Goal: Task Accomplishment & Management: Manage account settings

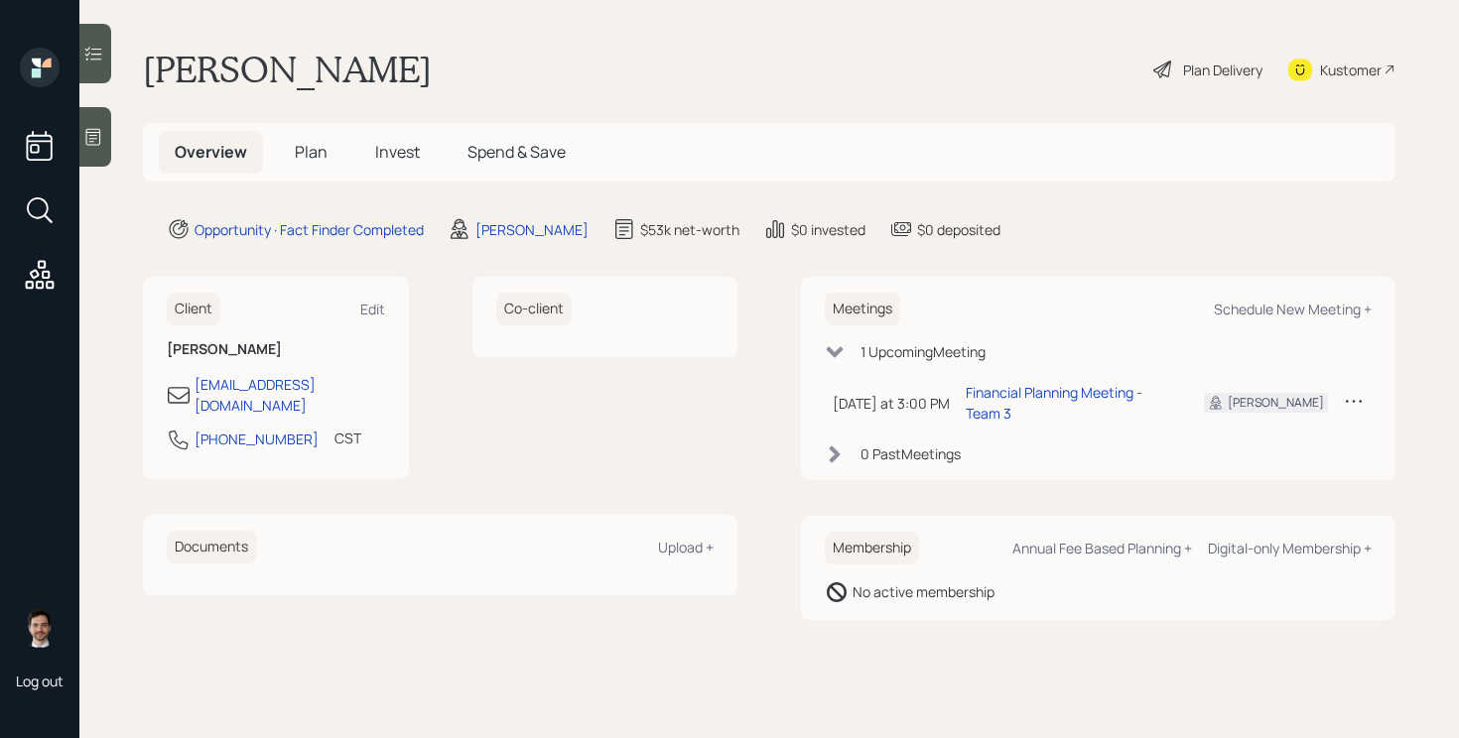
click at [304, 156] on span "Plan" at bounding box center [311, 152] width 33 height 22
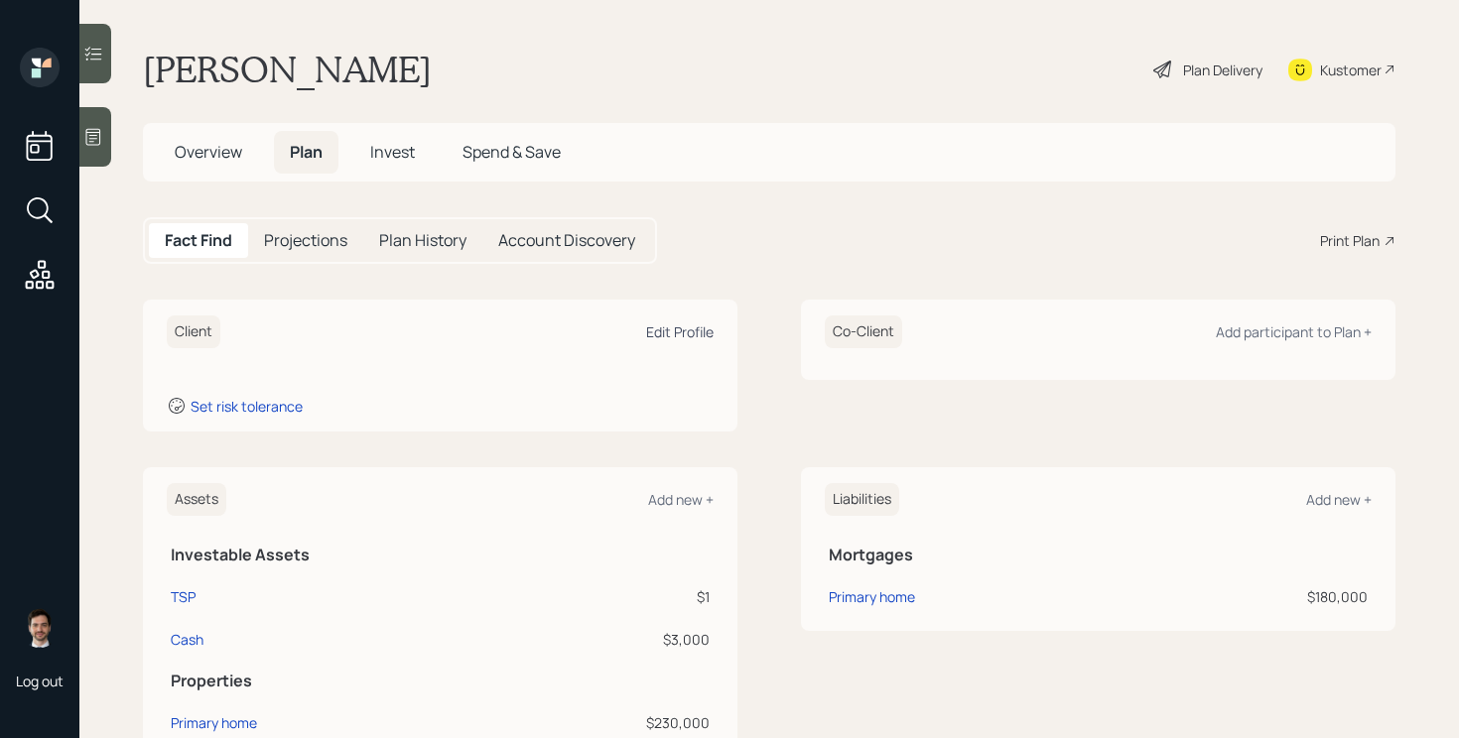
click at [691, 330] on div "Edit Profile" at bounding box center [679, 332] width 67 height 19
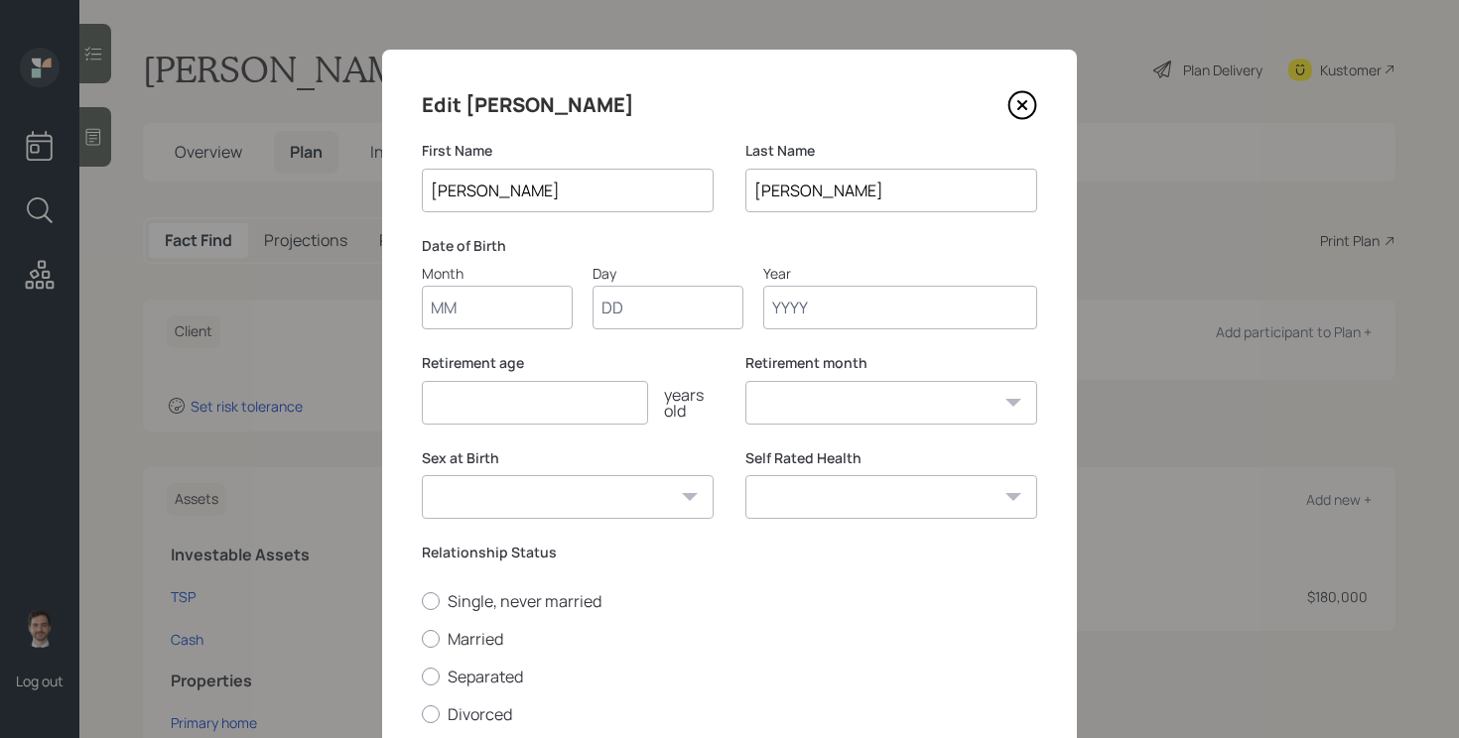
click at [525, 304] on input "Month" at bounding box center [497, 308] width 151 height 44
type input "08"
type input "03"
type input "1961"
select select "8"
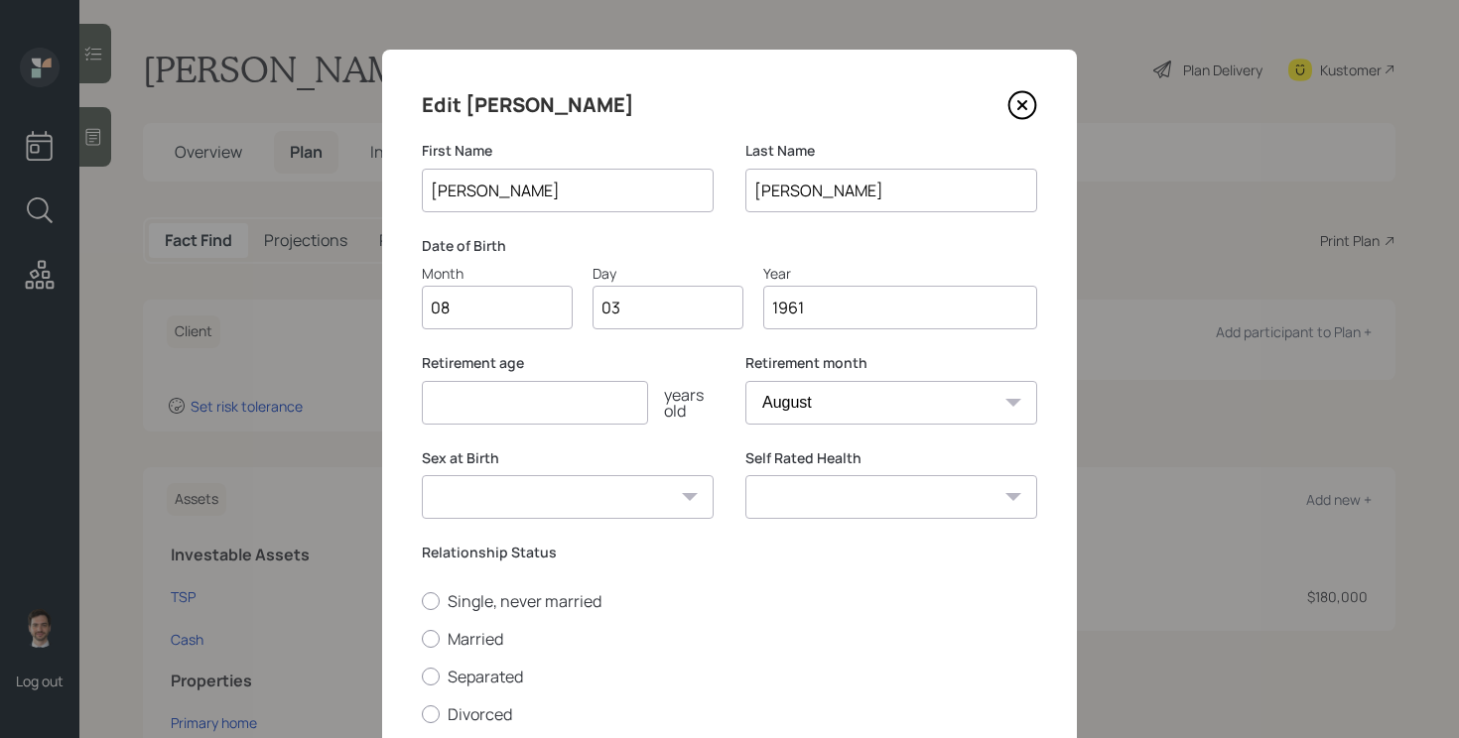
type input "1961"
click at [684, 387] on div "years old" at bounding box center [680, 403] width 65 height 32
click at [618, 409] on input "number" at bounding box center [535, 403] width 226 height 44
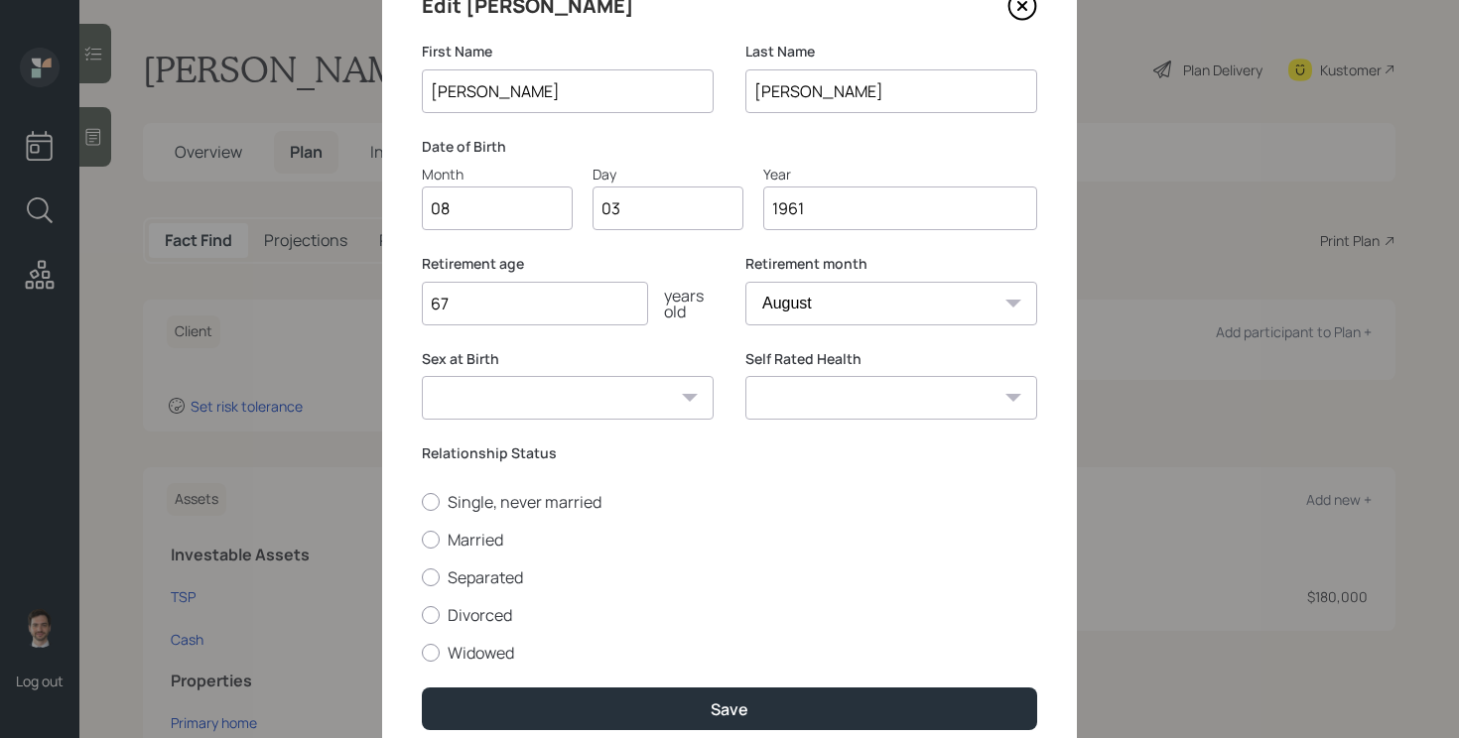
scroll to position [122, 0]
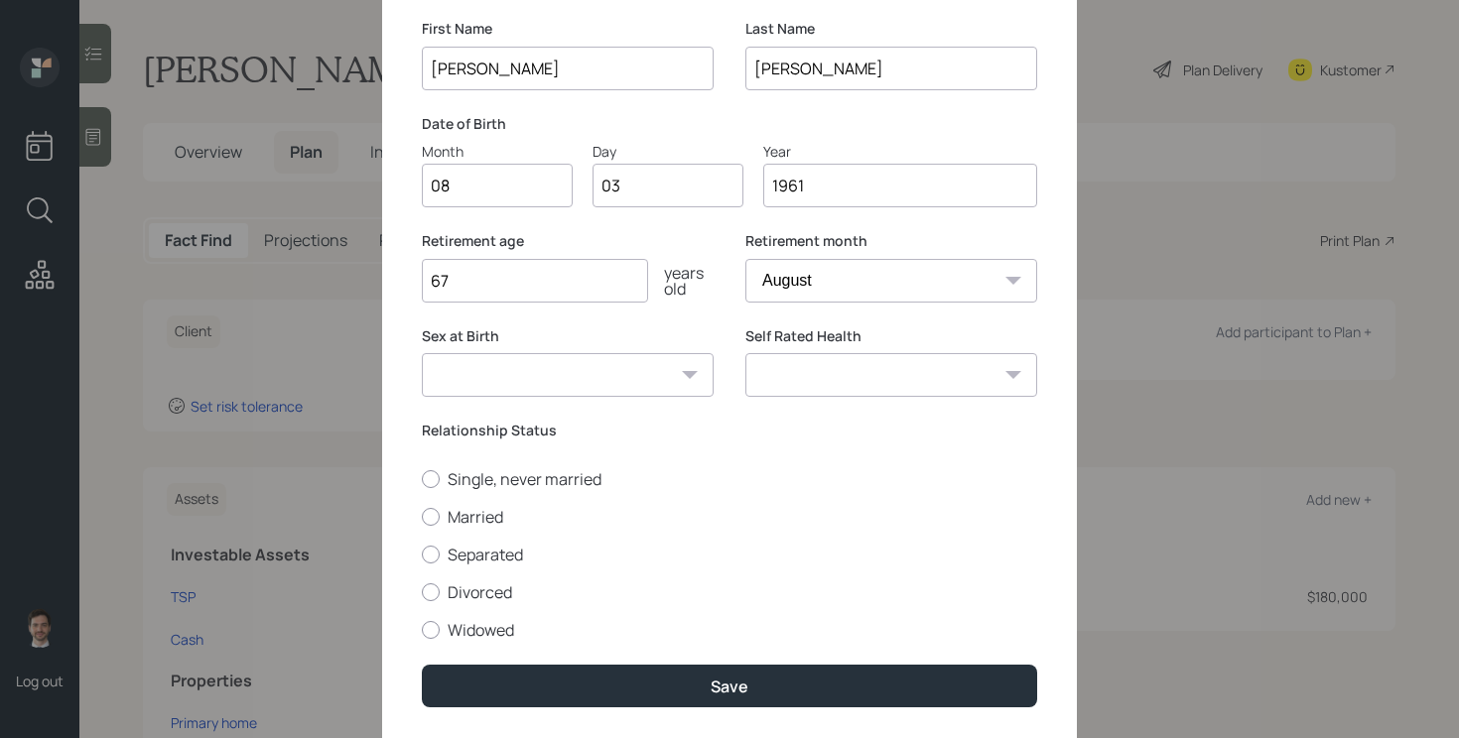
type input "67"
click at [678, 383] on select "Male Female Other / Prefer not to say" at bounding box center [568, 375] width 292 height 44
select select "female"
click at [422, 353] on select "Male Female Other / Prefer not to say" at bounding box center [568, 375] width 292 height 44
click at [566, 478] on label "Single, never married" at bounding box center [729, 479] width 615 height 22
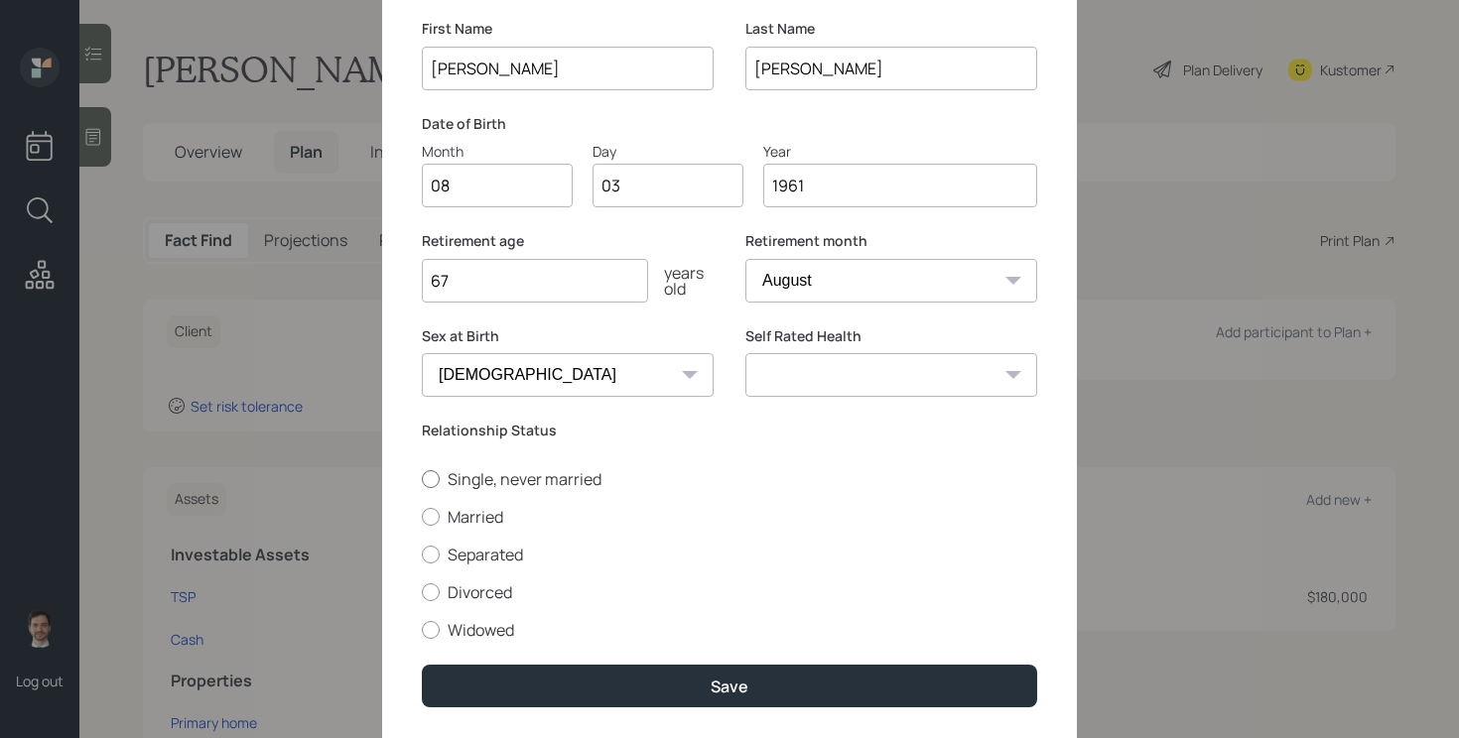
click at [422, 478] on input "Single, never married" at bounding box center [421, 478] width 1 height 1
radio input "true"
click at [972, 373] on select "Excellent Very Good Good Fair Poor" at bounding box center [891, 375] width 292 height 44
select select "very_good"
click at [745, 353] on select "Excellent Very Good Good Fair Poor" at bounding box center [891, 375] width 292 height 44
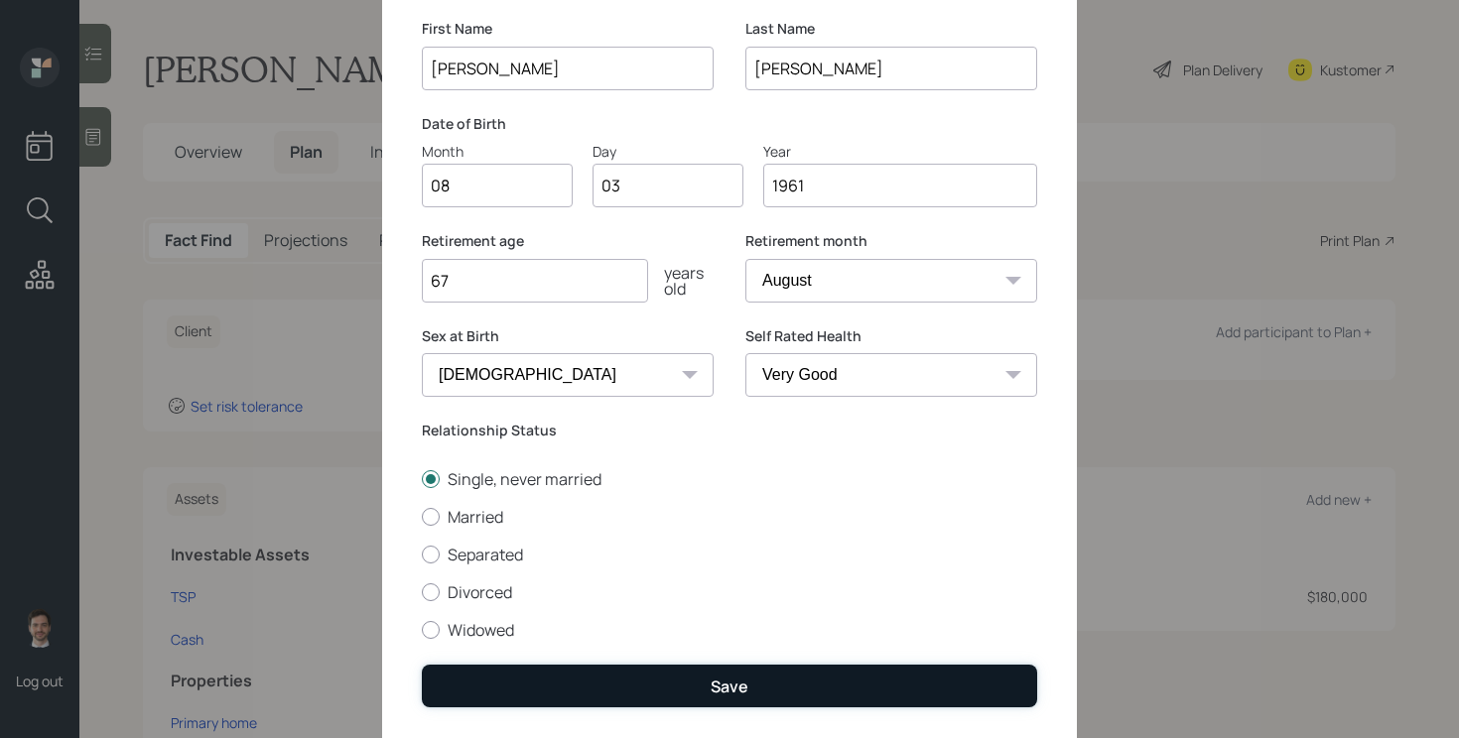
click at [692, 693] on button "Save" at bounding box center [729, 686] width 615 height 43
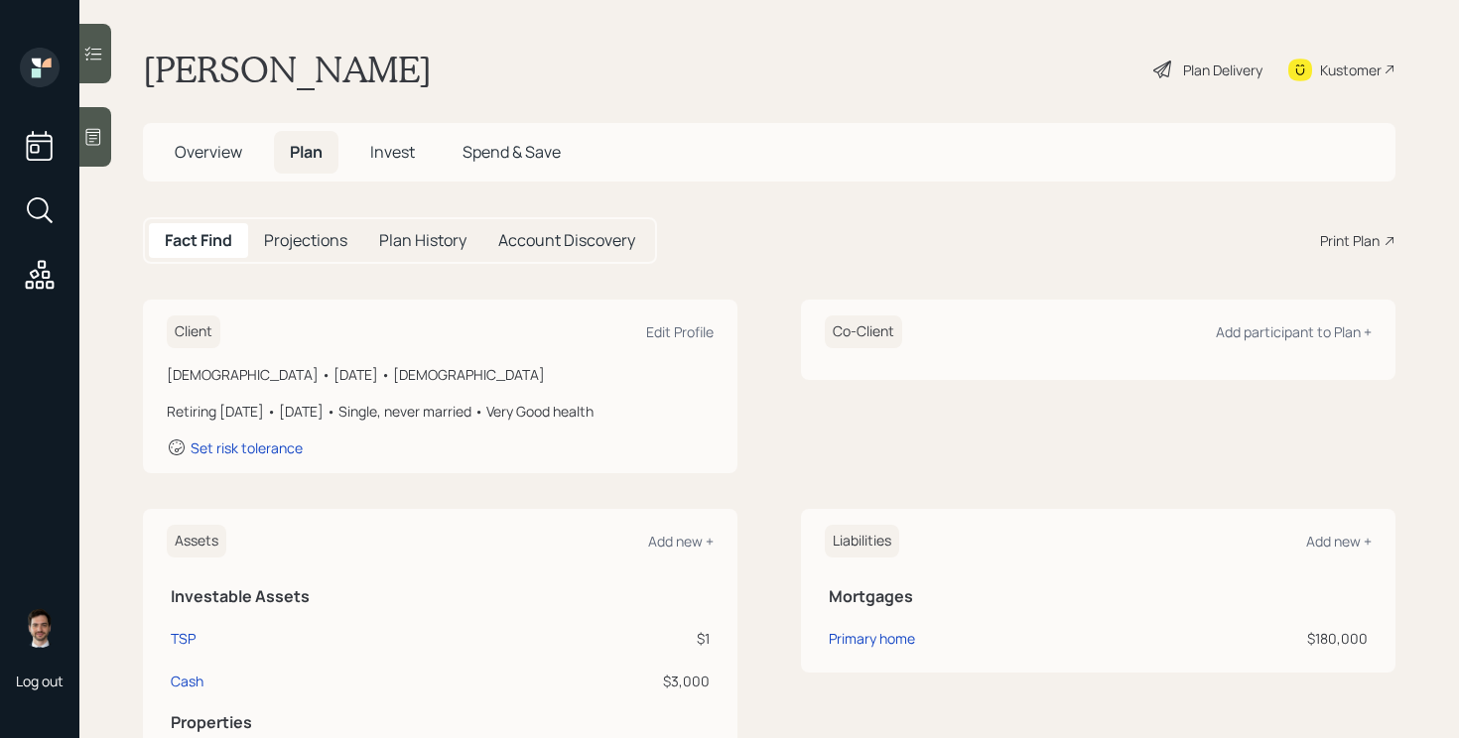
click at [1154, 65] on icon at bounding box center [1163, 70] width 24 height 24
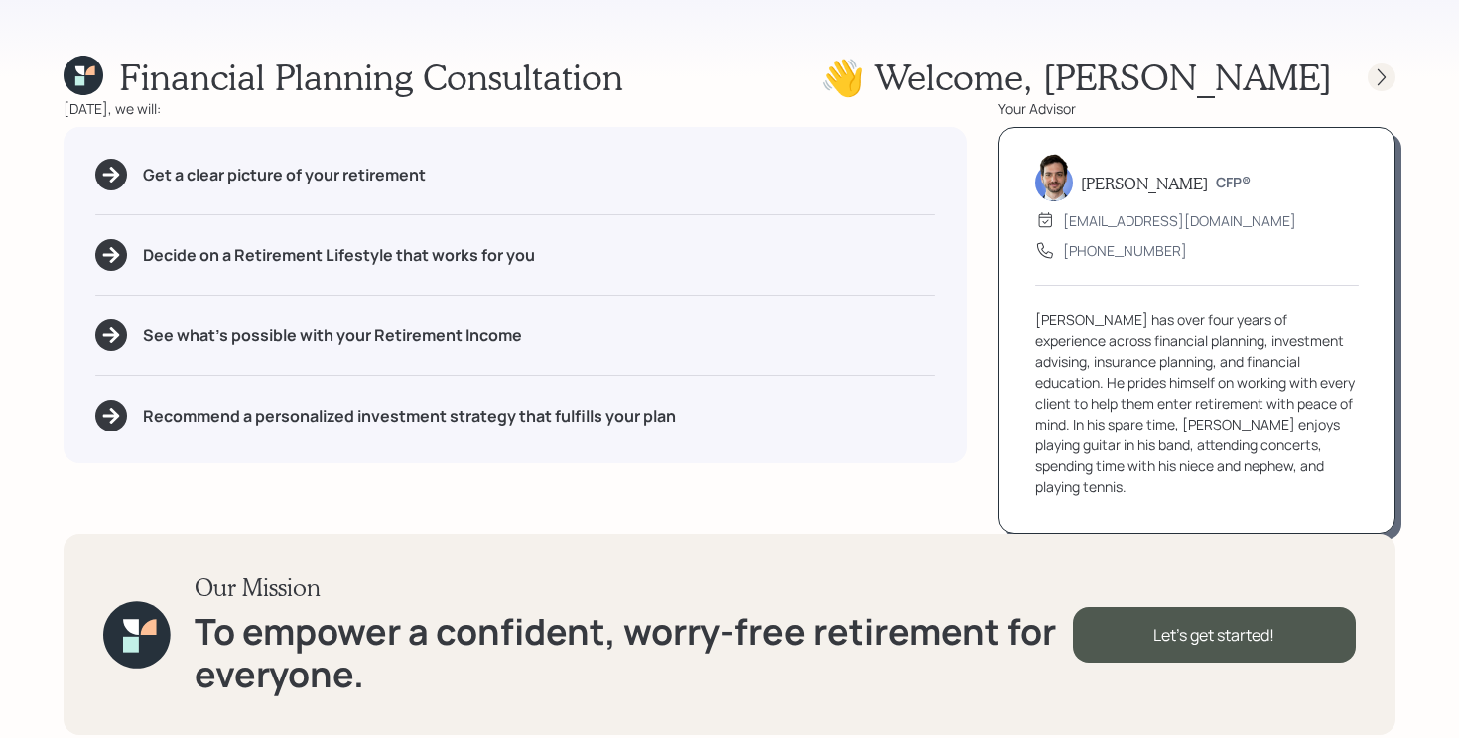
click at [1381, 83] on icon at bounding box center [1381, 77] width 20 height 20
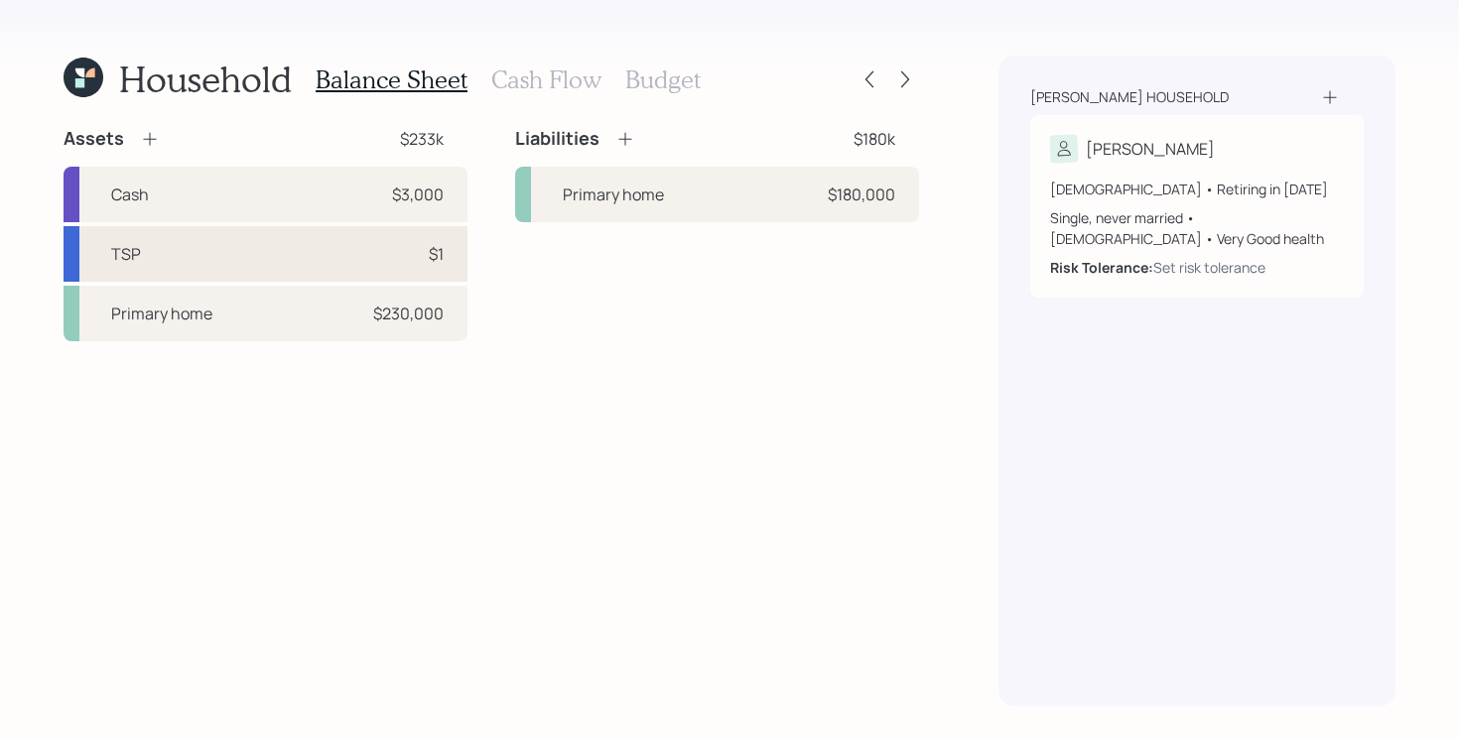
click at [377, 258] on div "TSP $1" at bounding box center [266, 254] width 404 height 56
select select "company_sponsored"
select select "balanced"
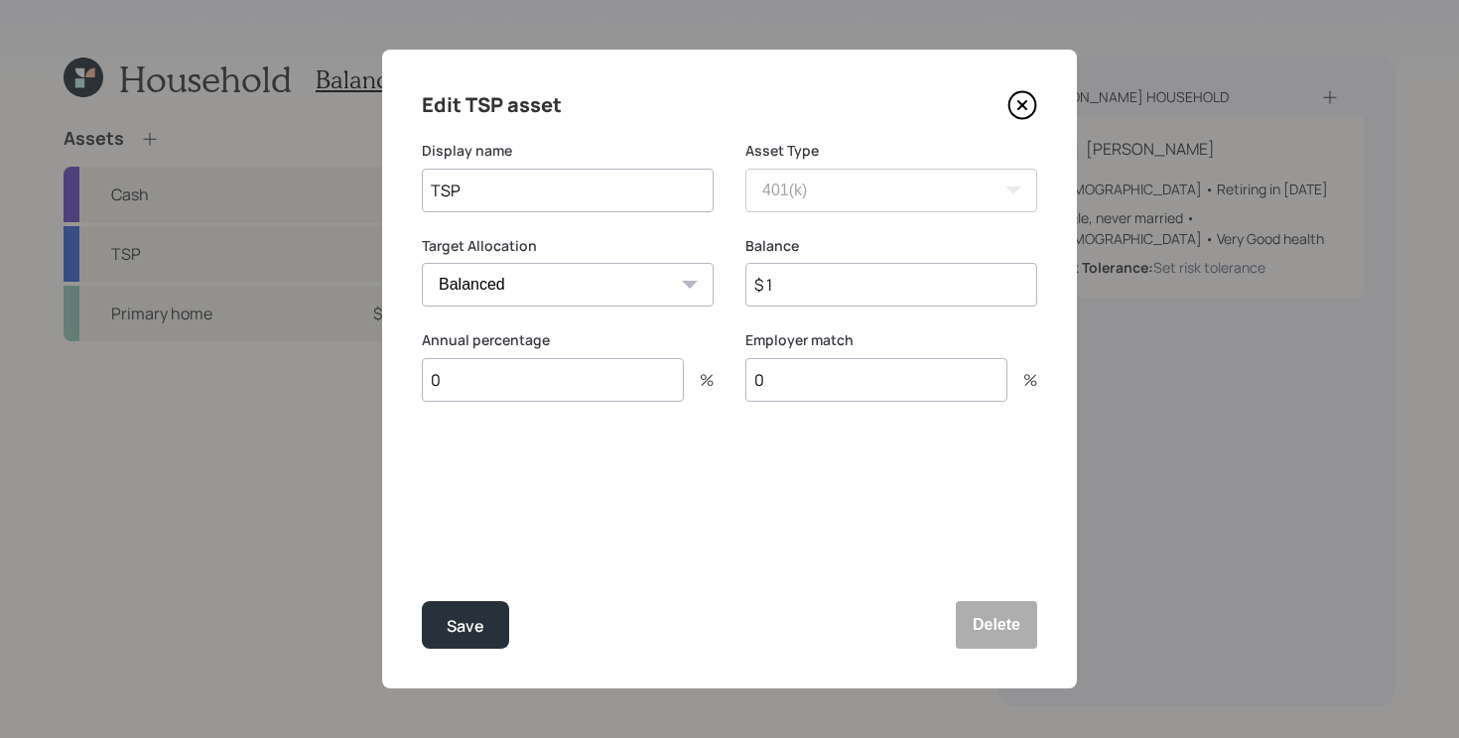
click at [802, 295] on input "$ 1" at bounding box center [891, 285] width 292 height 44
type input "$ 70,000"
click at [554, 525] on div "Edit TSP asset Display name TSP Asset Type SEP IRA IRA Roth IRA 401(k) Roth 401…" at bounding box center [729, 369] width 695 height 639
click at [561, 384] on input "0" at bounding box center [553, 380] width 262 height 44
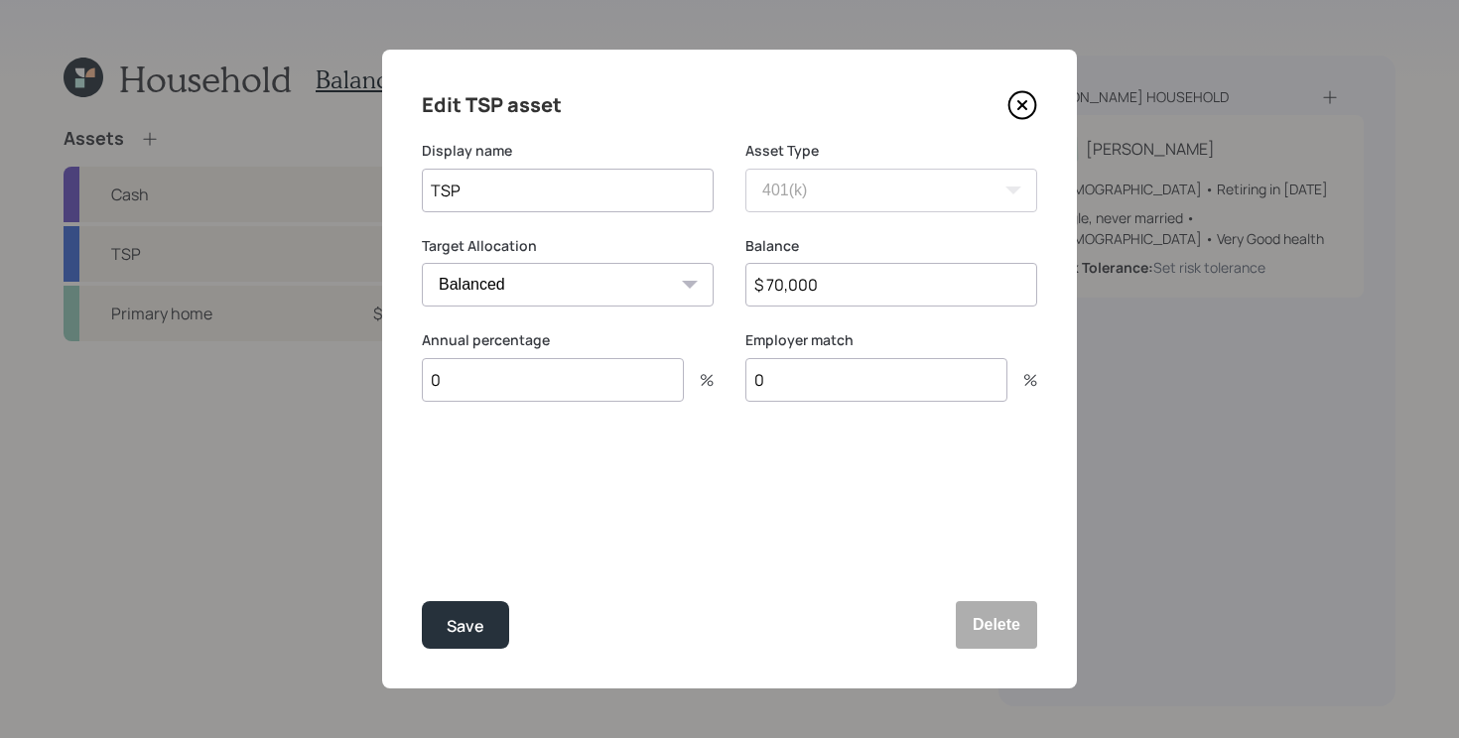
click at [561, 384] on input "0" at bounding box center [553, 380] width 262 height 44
click at [663, 384] on input "0" at bounding box center [553, 380] width 262 height 44
type input "20"
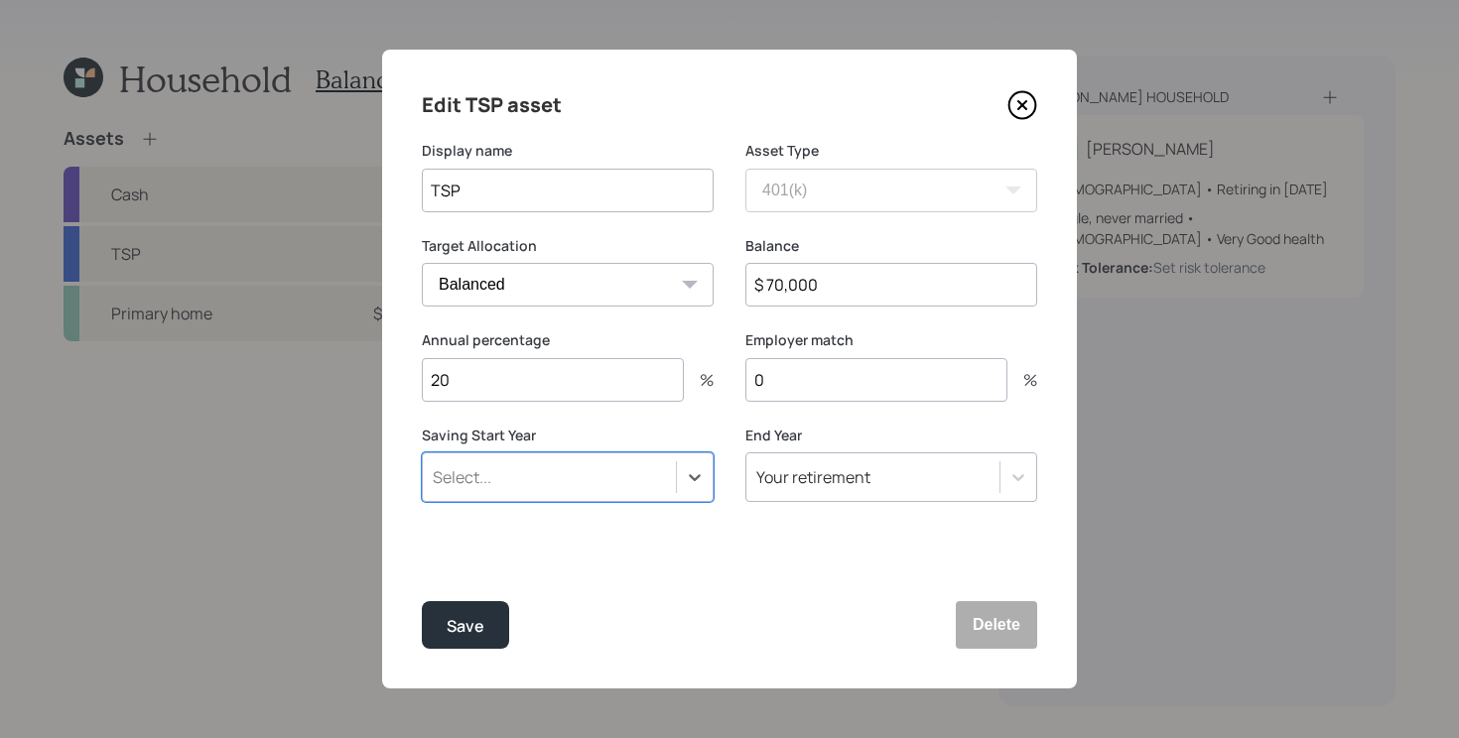
type input "l"
type input "5"
click at [585, 587] on div "Edit TSP asset Display name TSP Asset Type SEP IRA IRA Roth IRA 401(k) Roth 401…" at bounding box center [729, 369] width 695 height 639
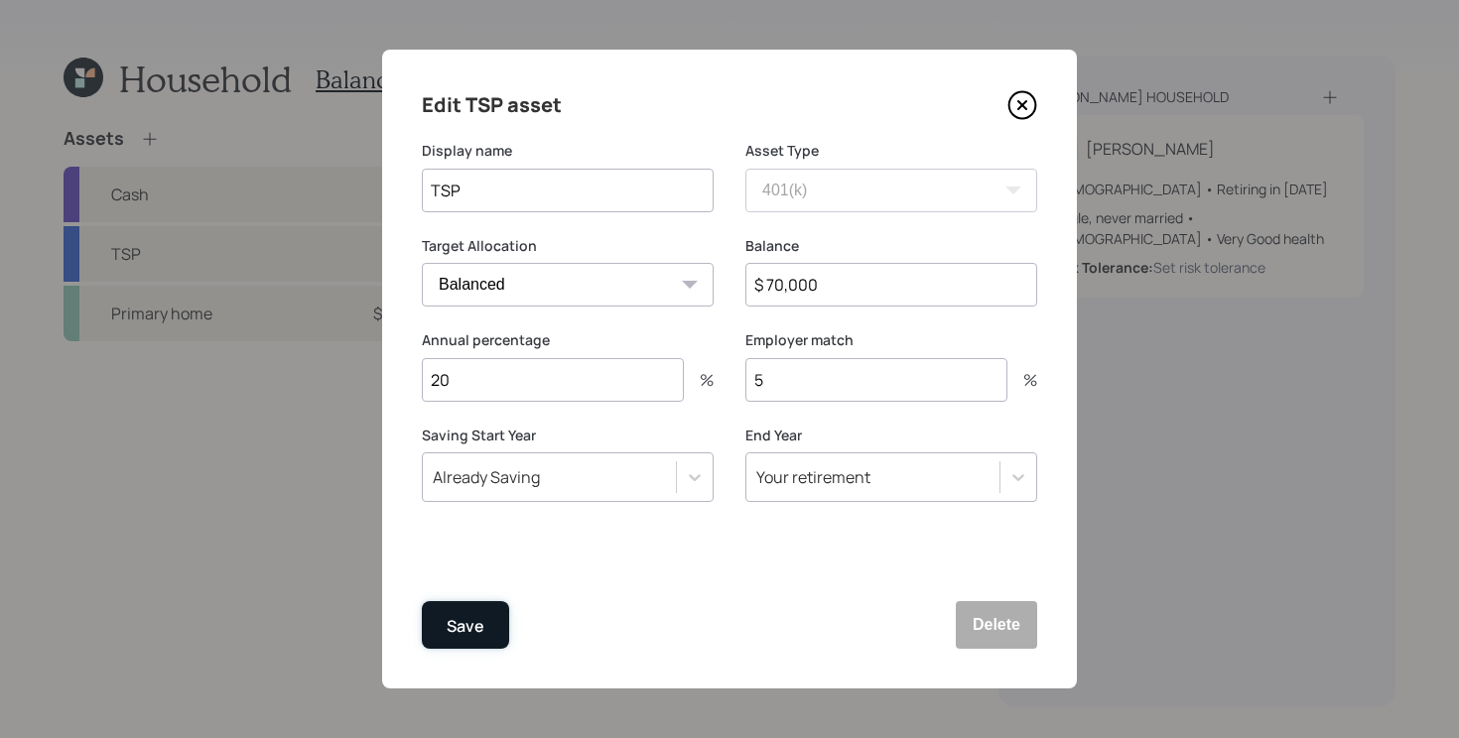
drag, startPoint x: 486, startPoint y: 603, endPoint x: 481, endPoint y: 613, distance: 11.1
click at [481, 613] on button "Save" at bounding box center [465, 625] width 87 height 48
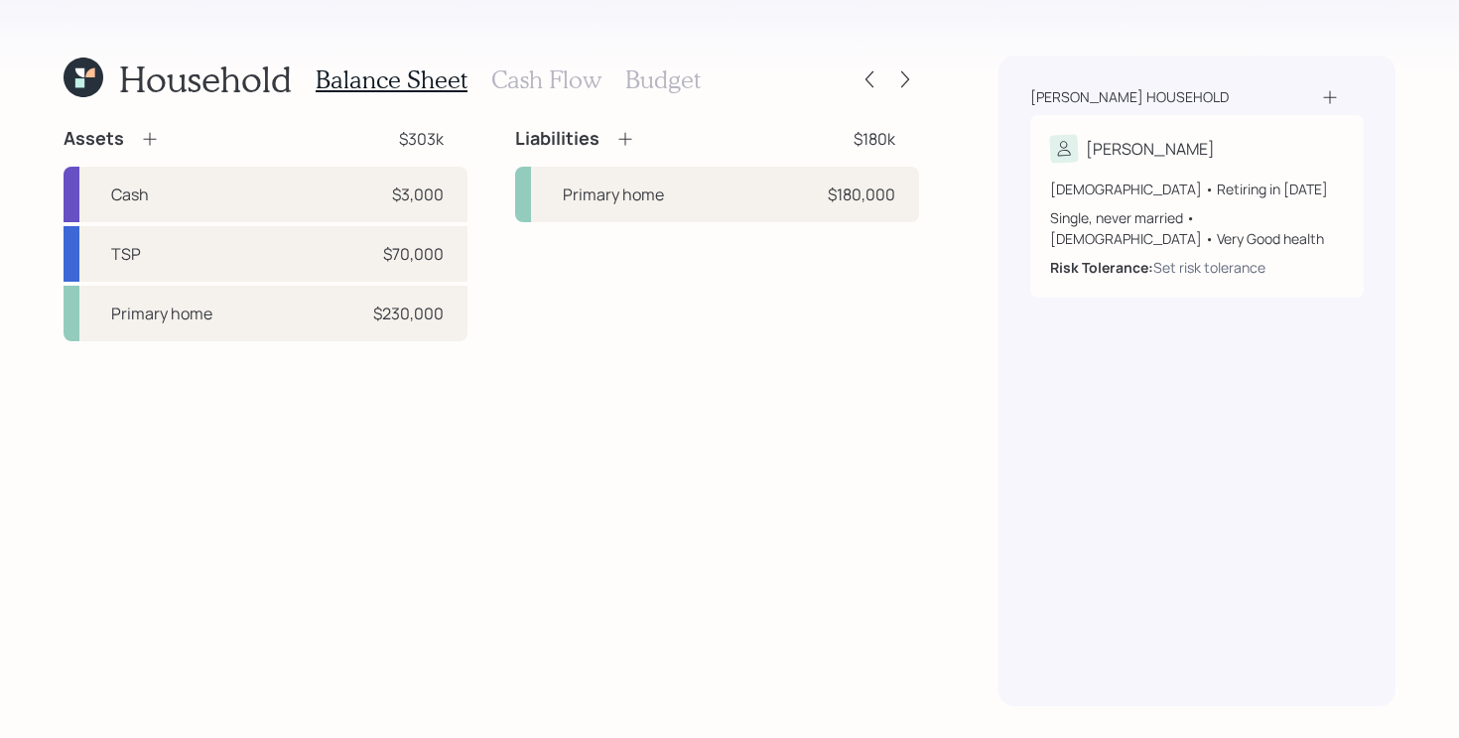
click at [594, 536] on div "Assets $303k Cash $3,000 TSP $70,000 Primary home $230,000 Liabilities $180k Pr…" at bounding box center [491, 417] width 855 height 580
click at [362, 325] on div "Primary home $230,000" at bounding box center [266, 314] width 404 height 56
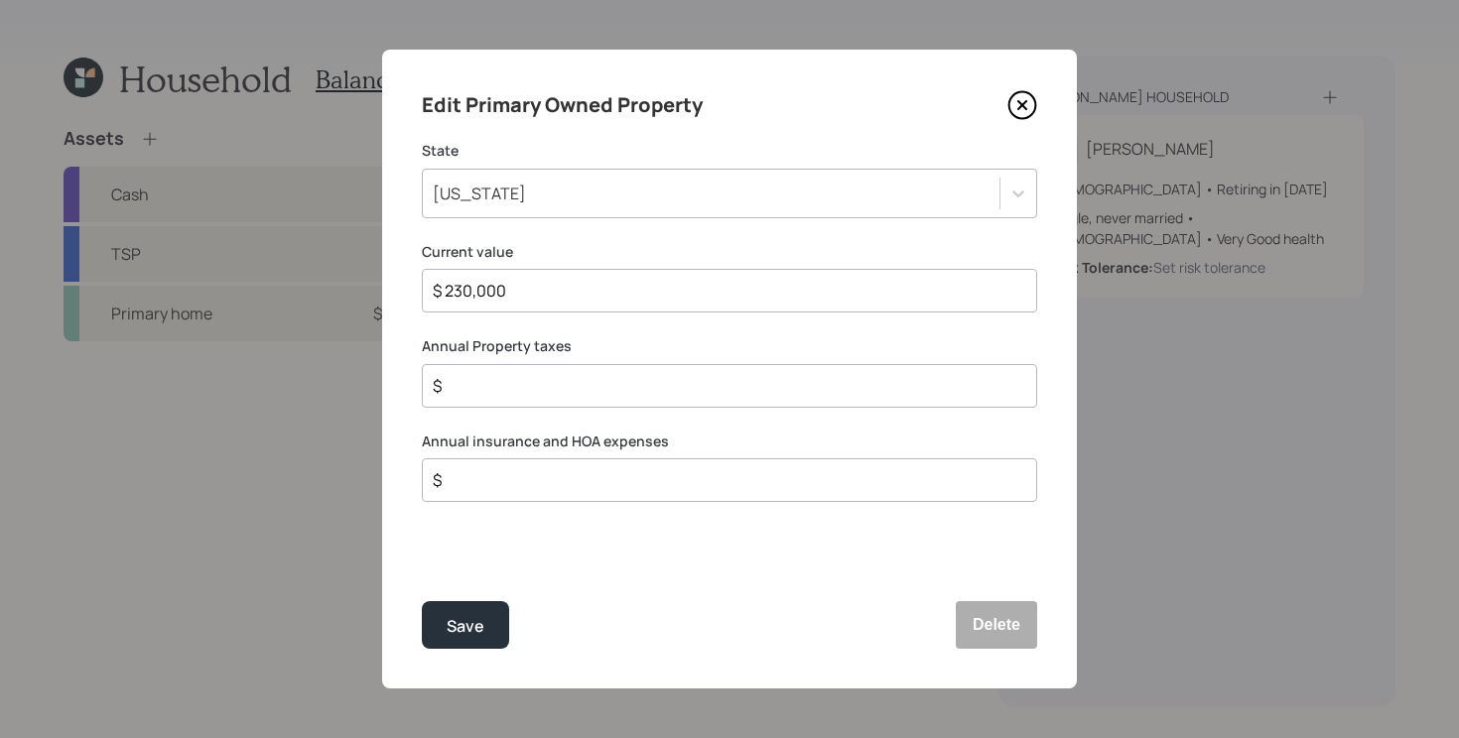
click at [606, 388] on input "$" at bounding box center [722, 386] width 582 height 24
type input "$ 5,000"
drag, startPoint x: 665, startPoint y: 475, endPoint x: 132, endPoint y: 447, distance: 533.7
click at [132, 447] on div "Edit Primary Owned Property State Illinois Current value $ 230,000 Annual Prope…" at bounding box center [729, 369] width 1459 height 738
type input "$ 6,760"
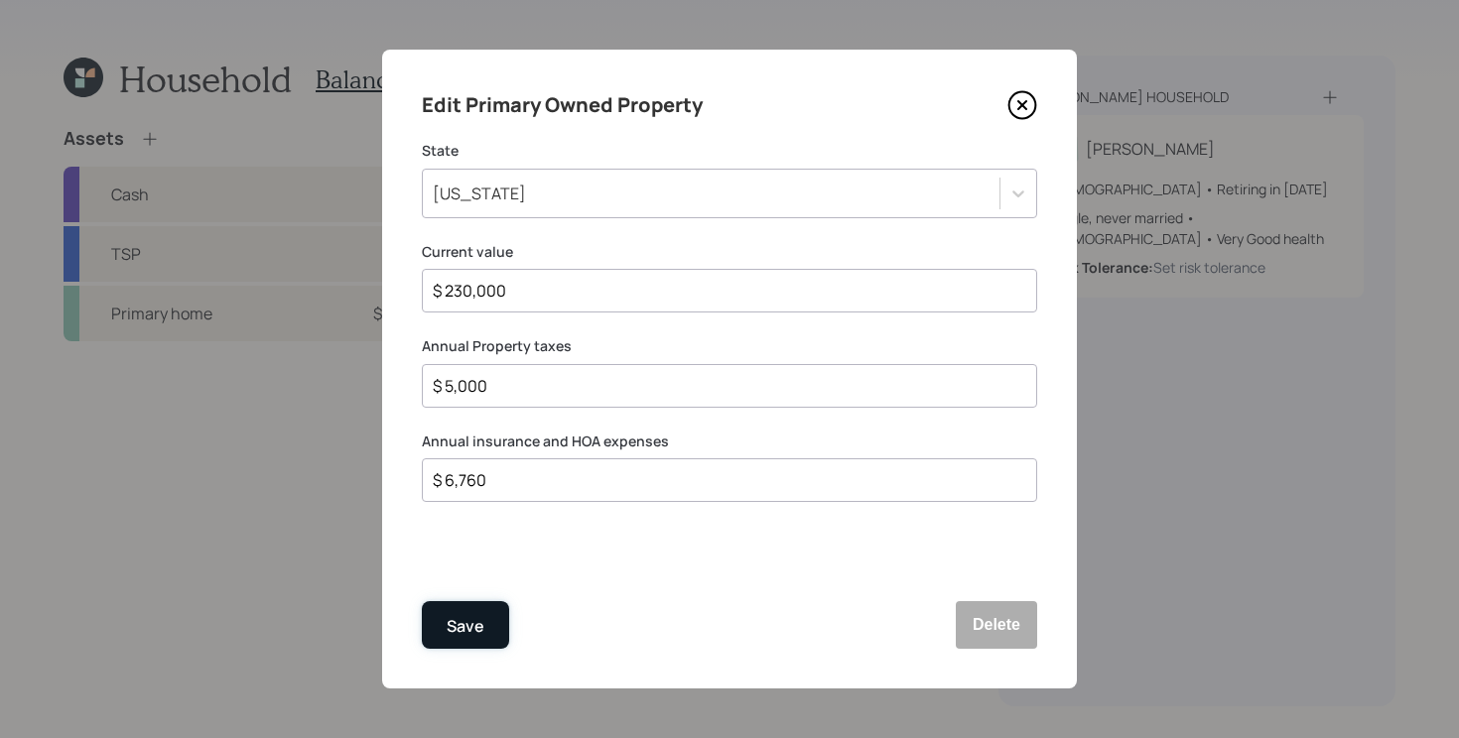
click at [475, 630] on div "Save" at bounding box center [466, 626] width 38 height 27
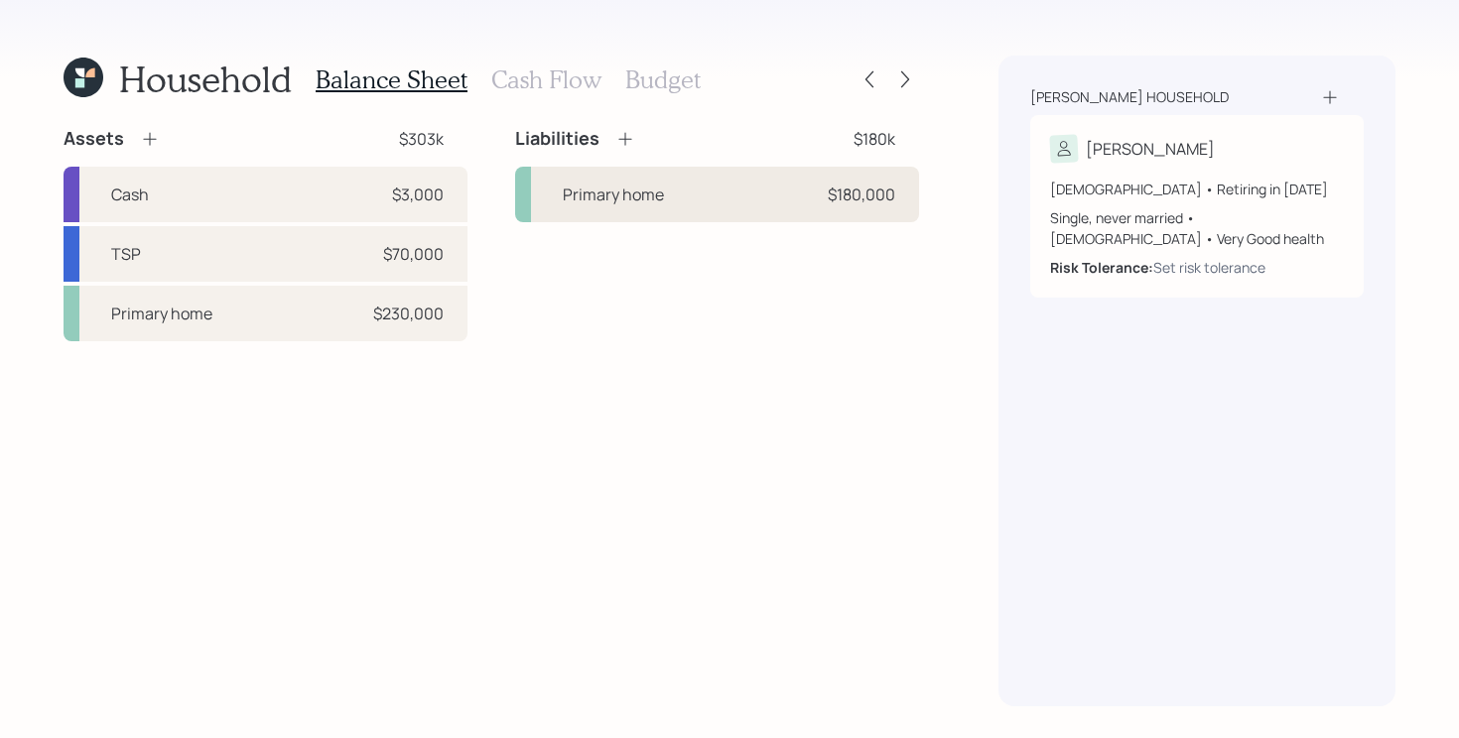
click at [746, 186] on div "Primary home $180,000" at bounding box center [717, 195] width 404 height 56
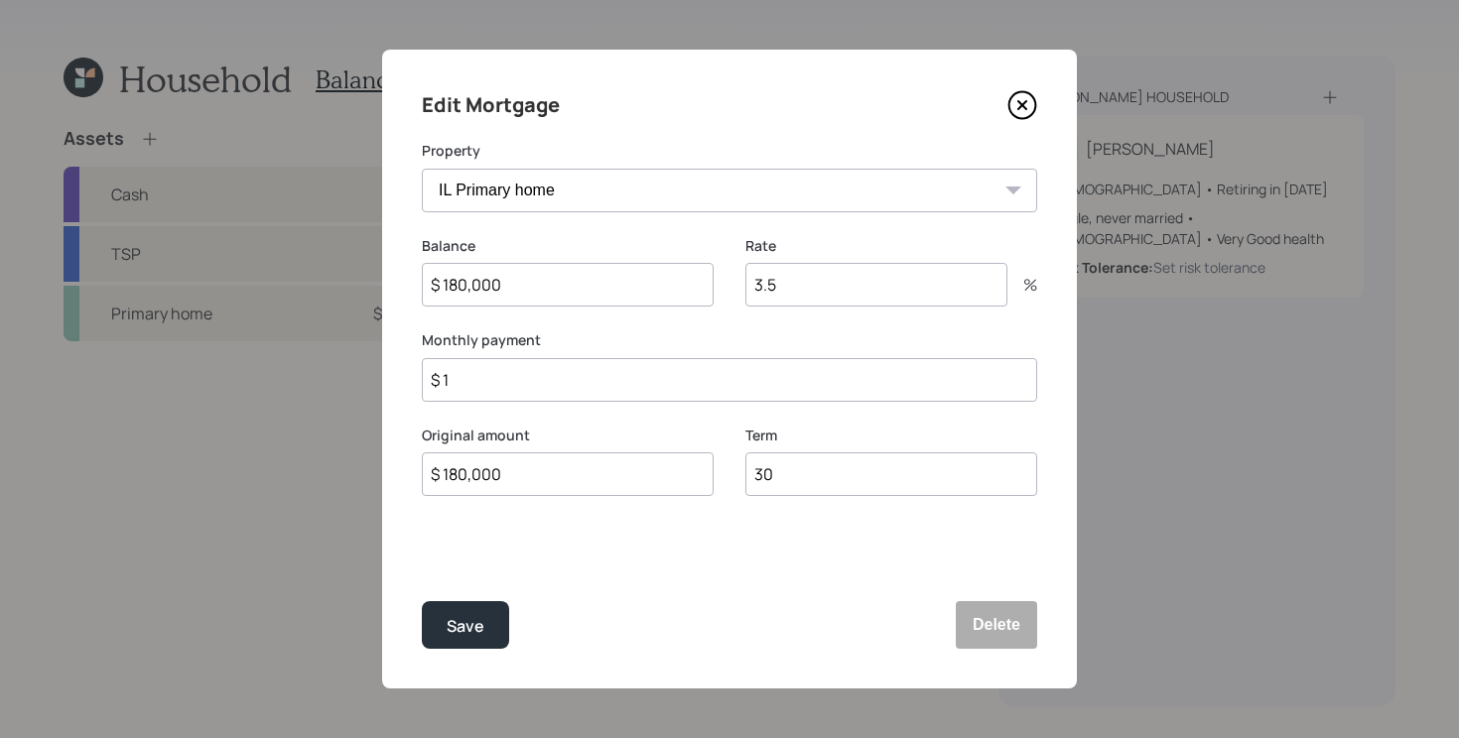
click at [618, 386] on input "$ 1" at bounding box center [729, 380] width 615 height 44
drag, startPoint x: 829, startPoint y: 285, endPoint x: 613, endPoint y: 285, distance: 215.3
click at [613, 285] on div "Balance $ 180,000 Rate 3.5 %" at bounding box center [729, 283] width 615 height 95
type input "7"
type input "$ 1,300"
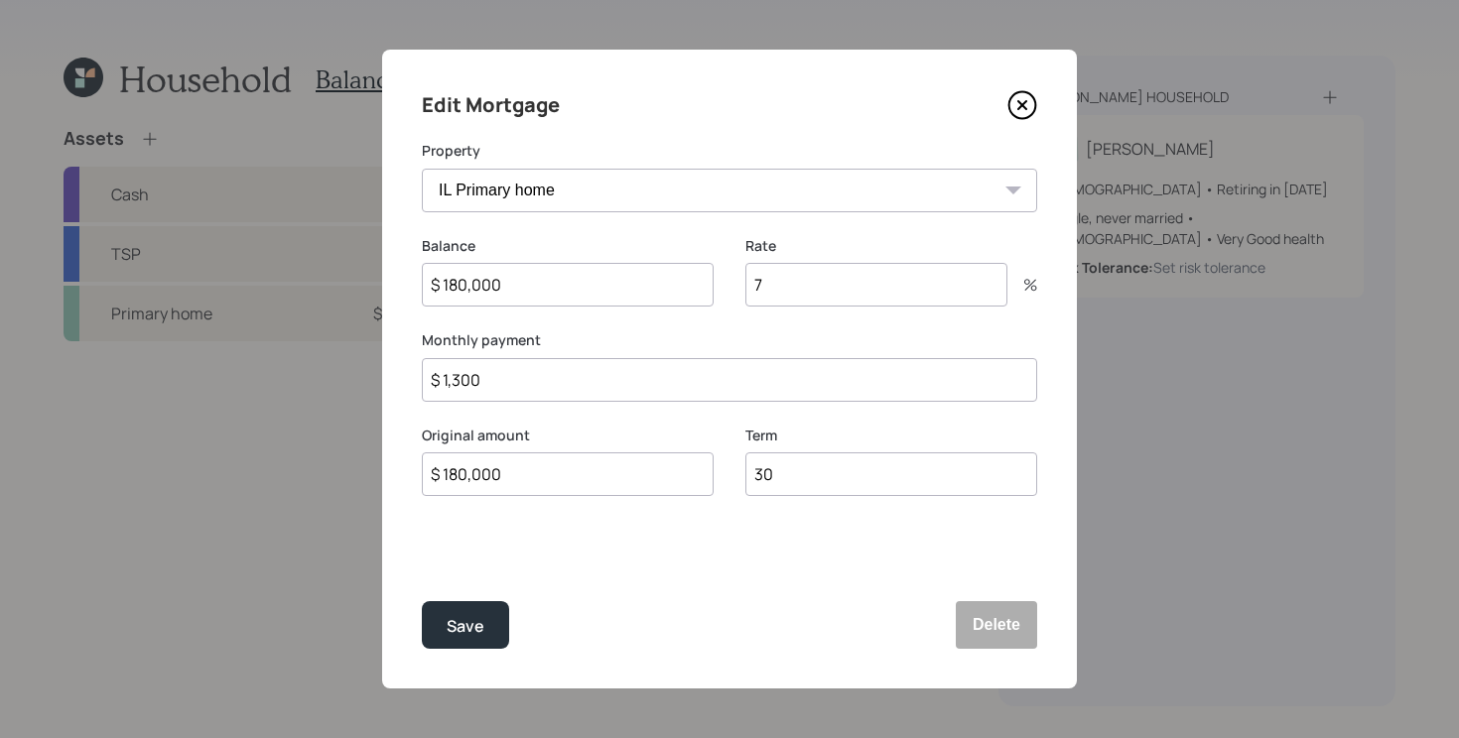
click at [422, 601] on button "Save" at bounding box center [465, 625] width 87 height 48
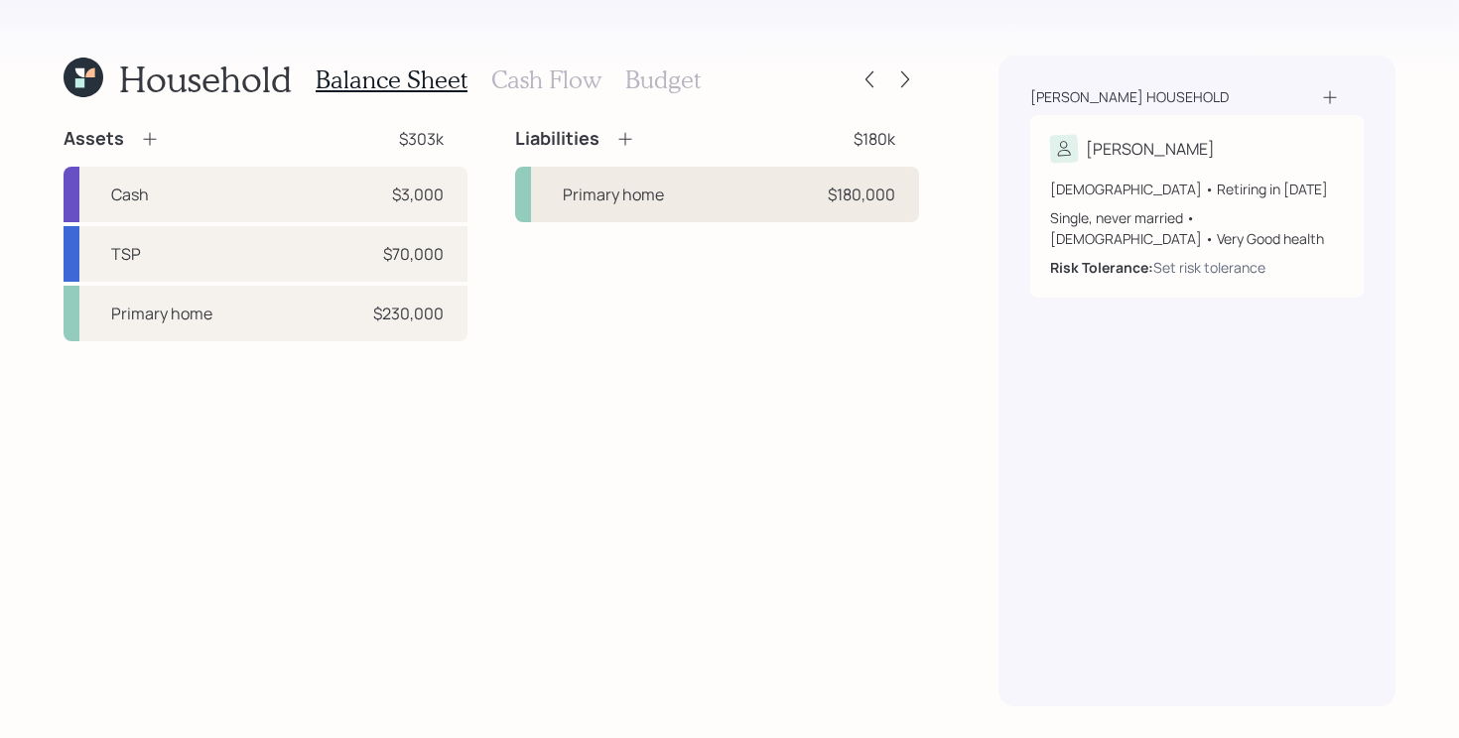
click at [730, 197] on div "Primary home $180,000" at bounding box center [717, 195] width 404 height 56
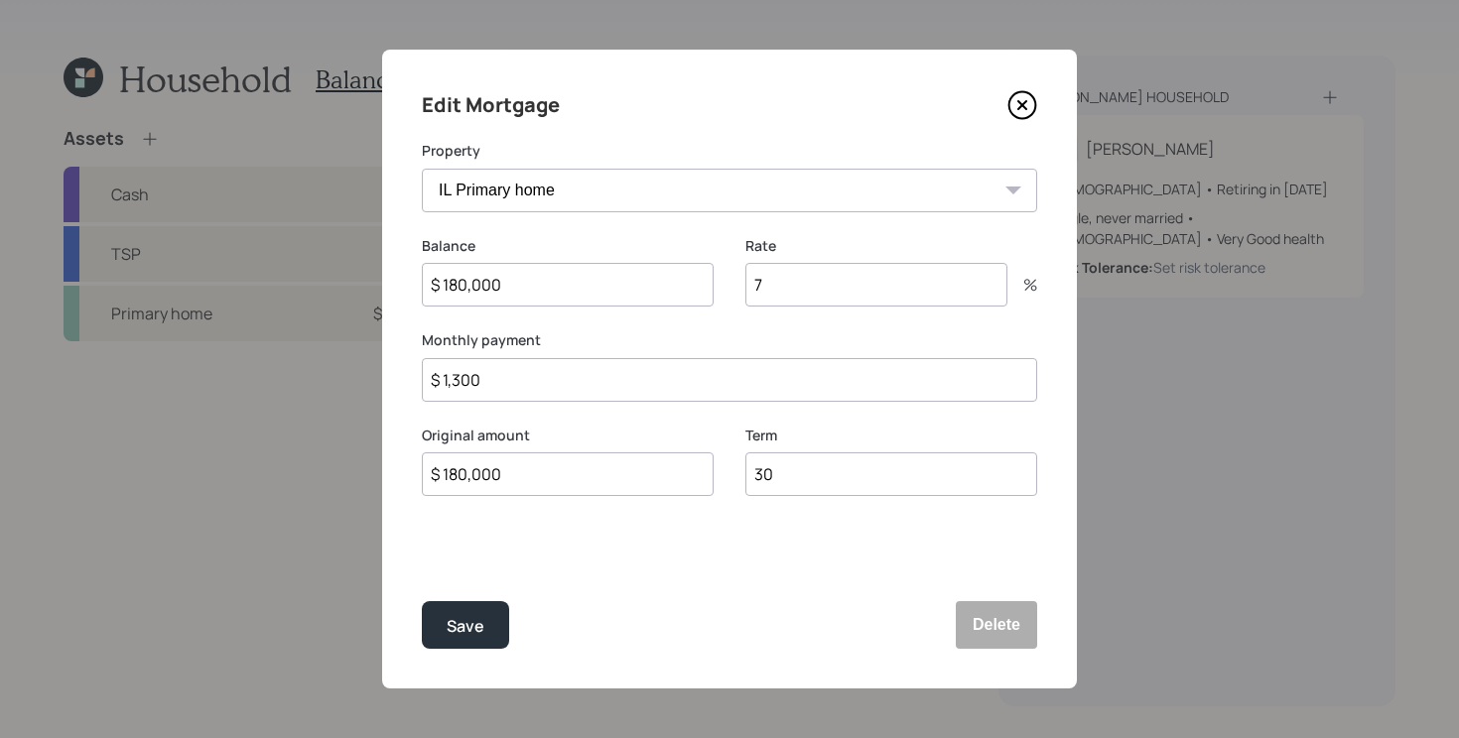
click at [1020, 105] on icon at bounding box center [1022, 105] width 8 height 8
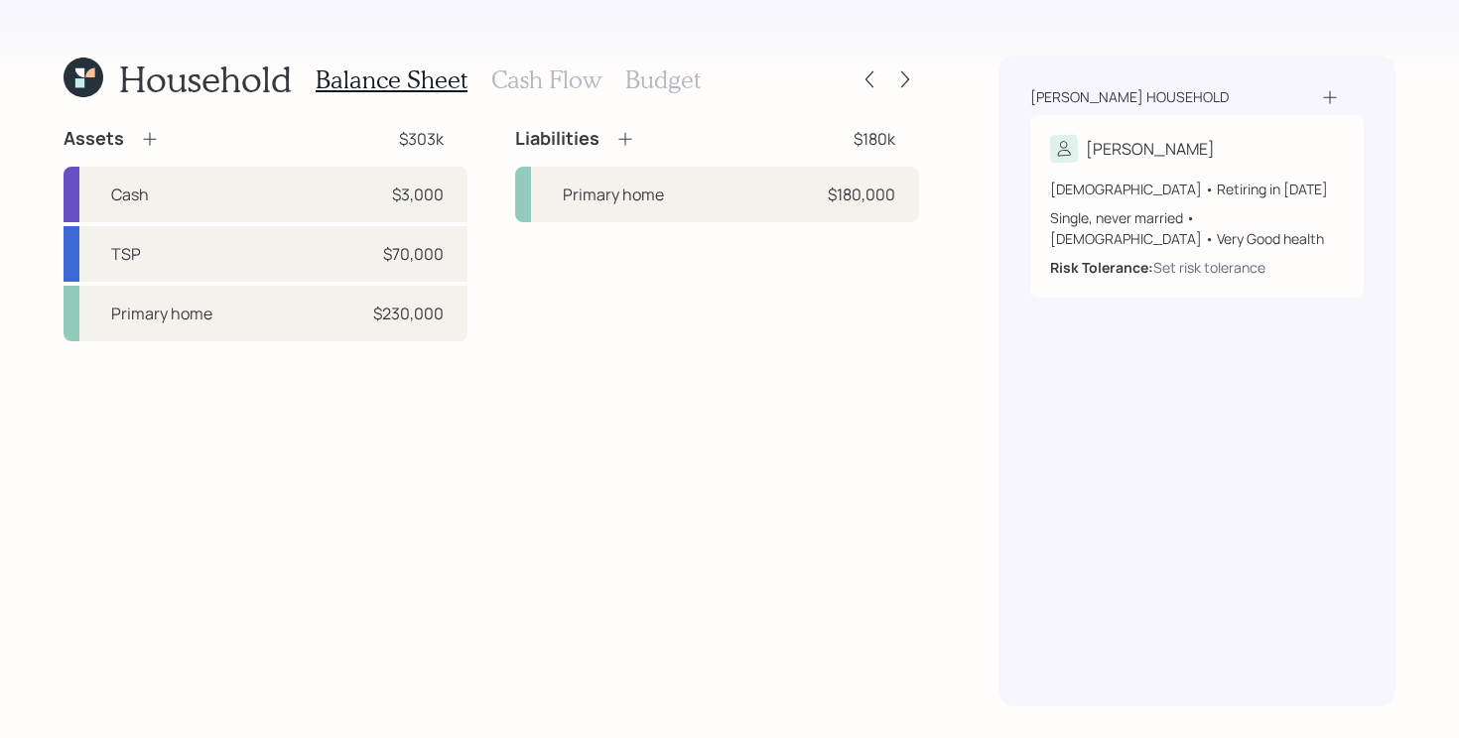
click at [557, 85] on h3 "Cash Flow" at bounding box center [546, 79] width 110 height 29
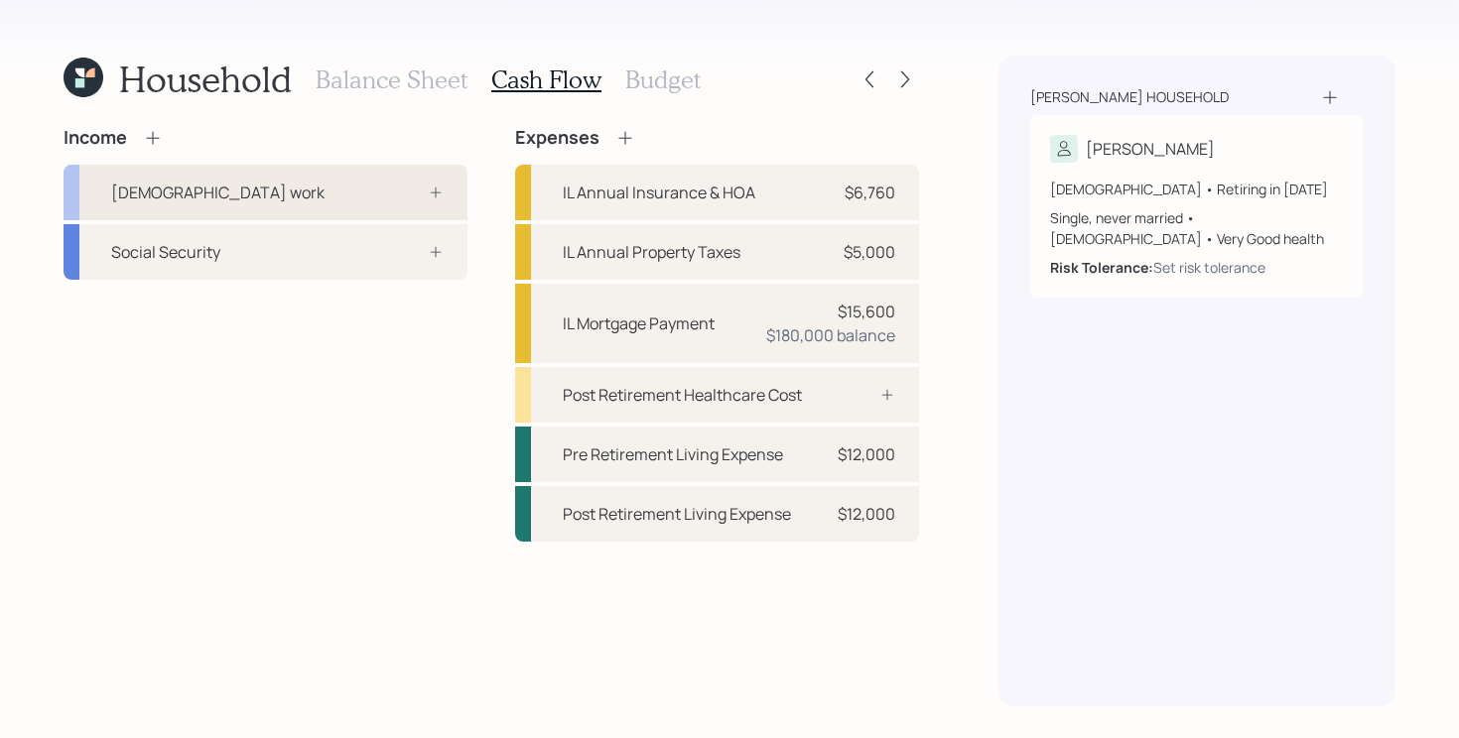
click at [316, 195] on div "Full-time work" at bounding box center [266, 193] width 404 height 56
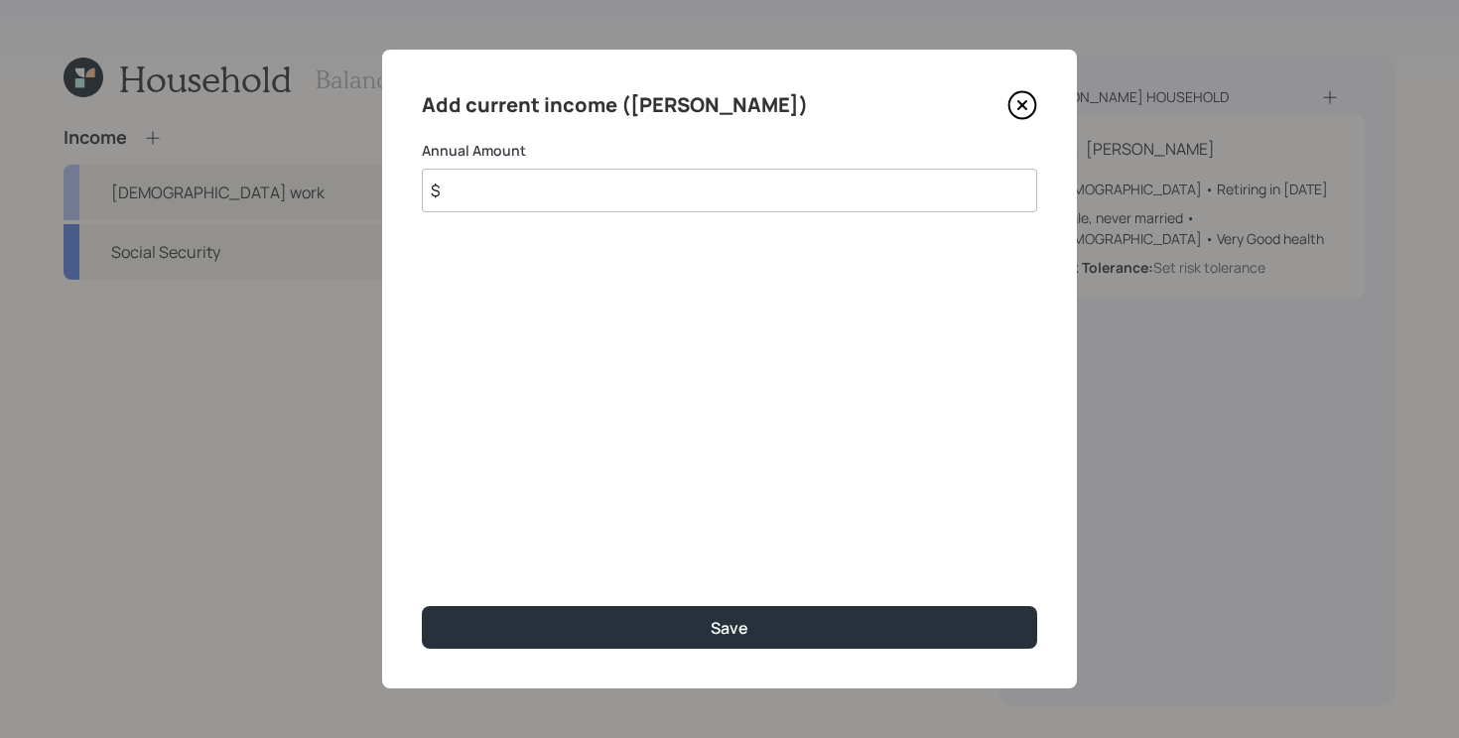
click at [588, 200] on input "$" at bounding box center [729, 191] width 615 height 44
type input "$ 70,000"
click at [422, 606] on button "Save" at bounding box center [729, 627] width 615 height 43
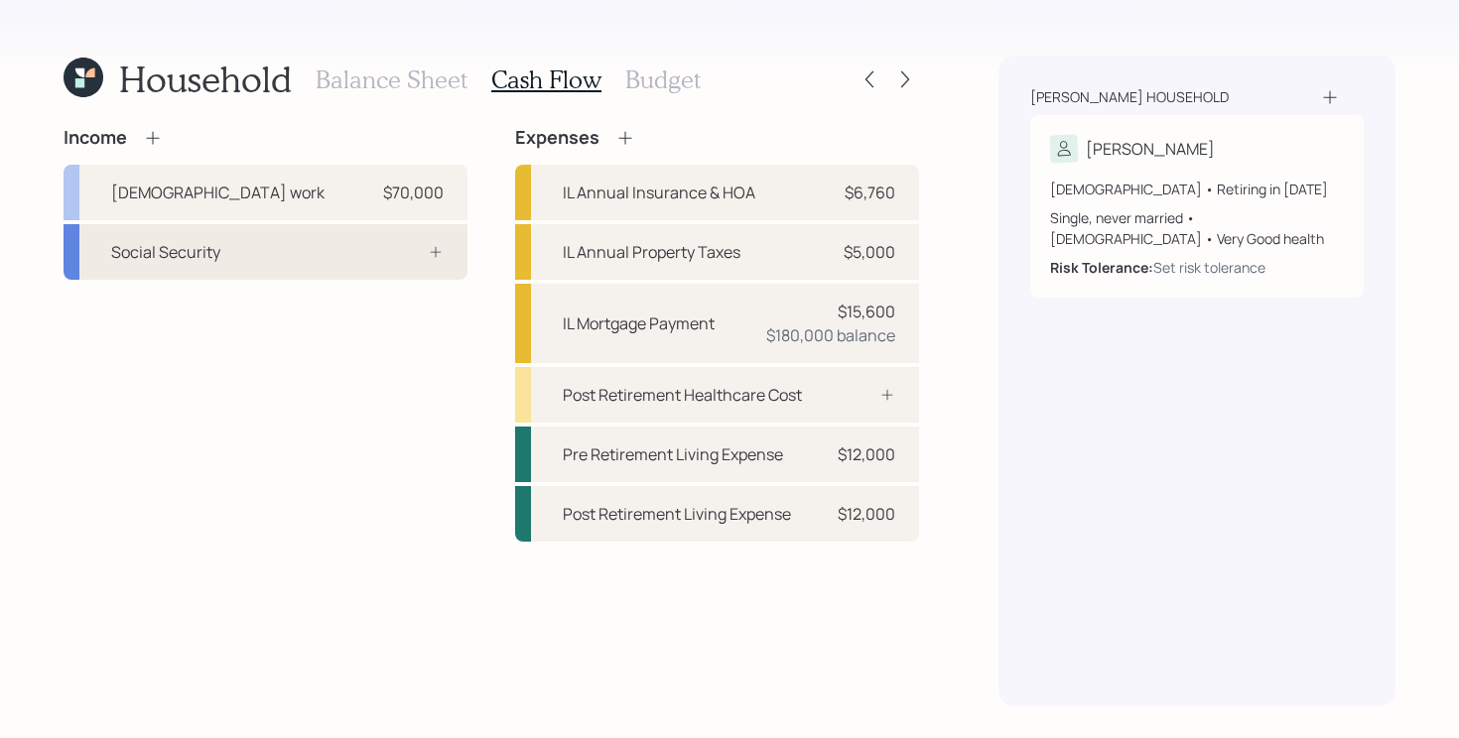
click at [404, 260] on div "Social Security" at bounding box center [266, 252] width 404 height 56
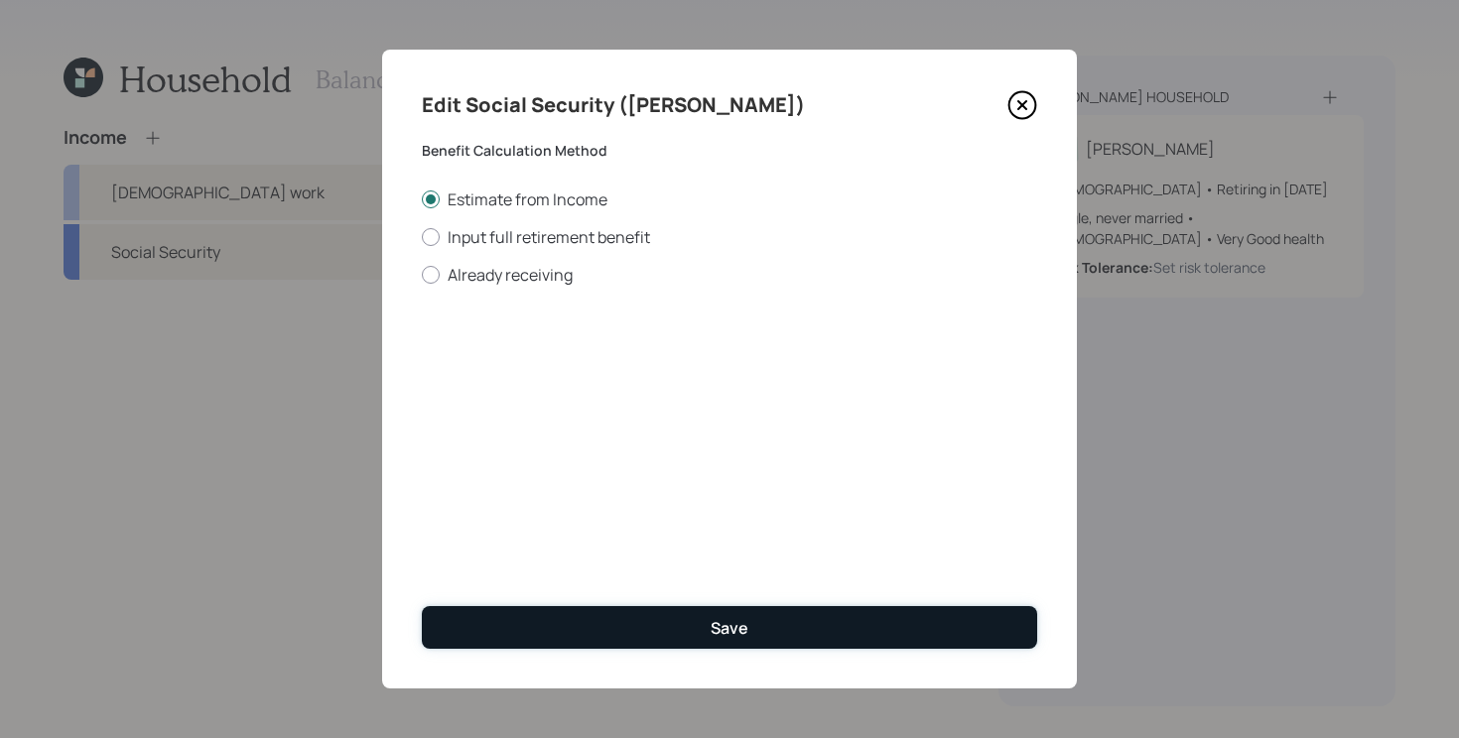
click at [579, 618] on button "Save" at bounding box center [729, 627] width 615 height 43
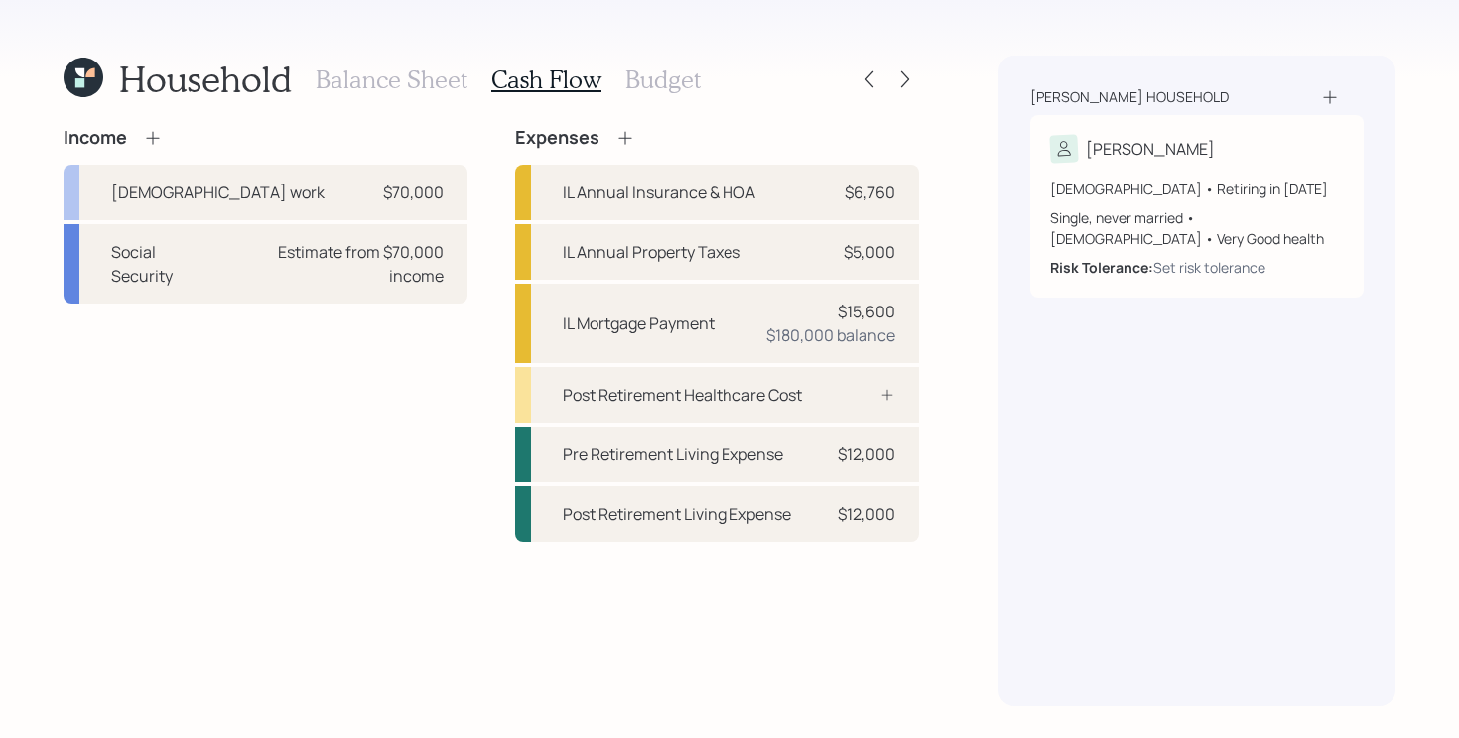
click at [408, 71] on h3 "Balance Sheet" at bounding box center [392, 79] width 152 height 29
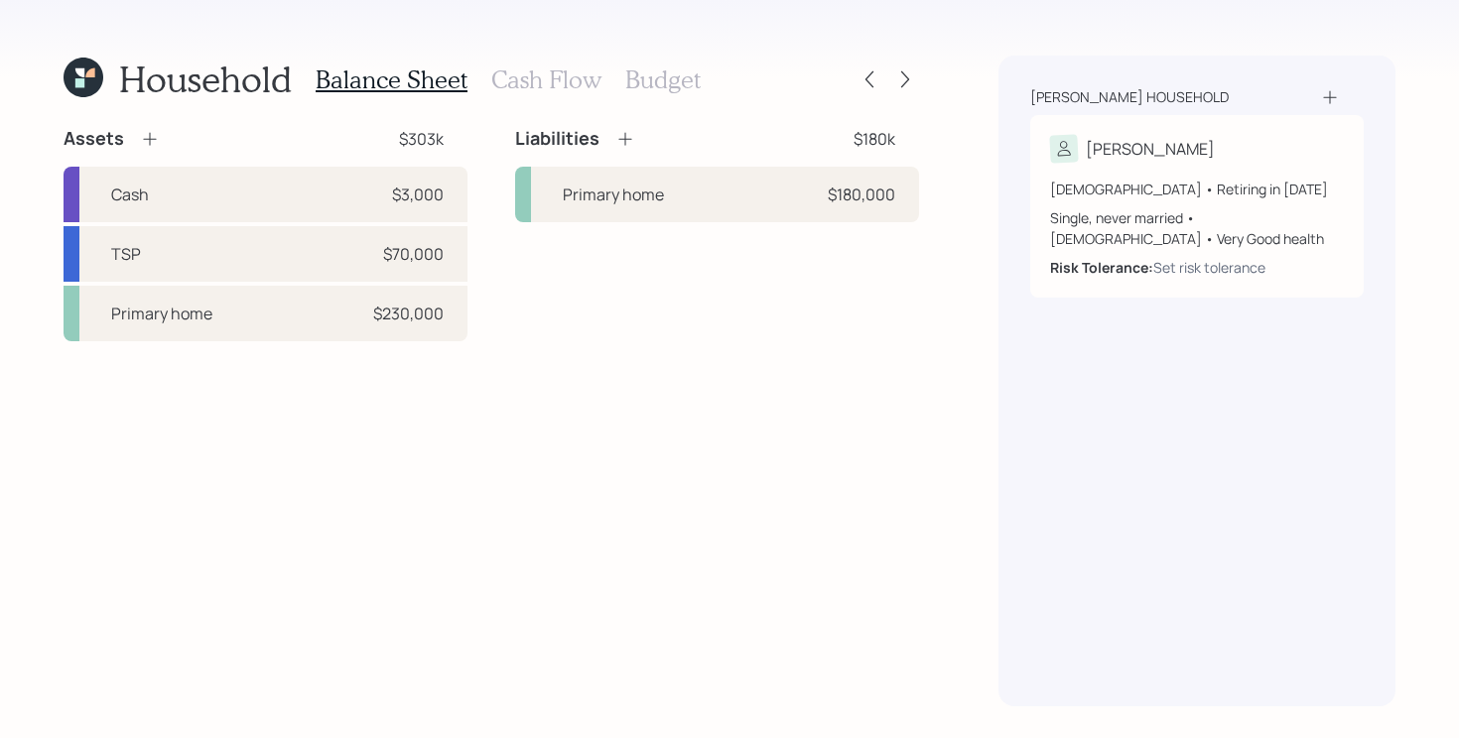
click at [151, 135] on icon at bounding box center [150, 139] width 20 height 20
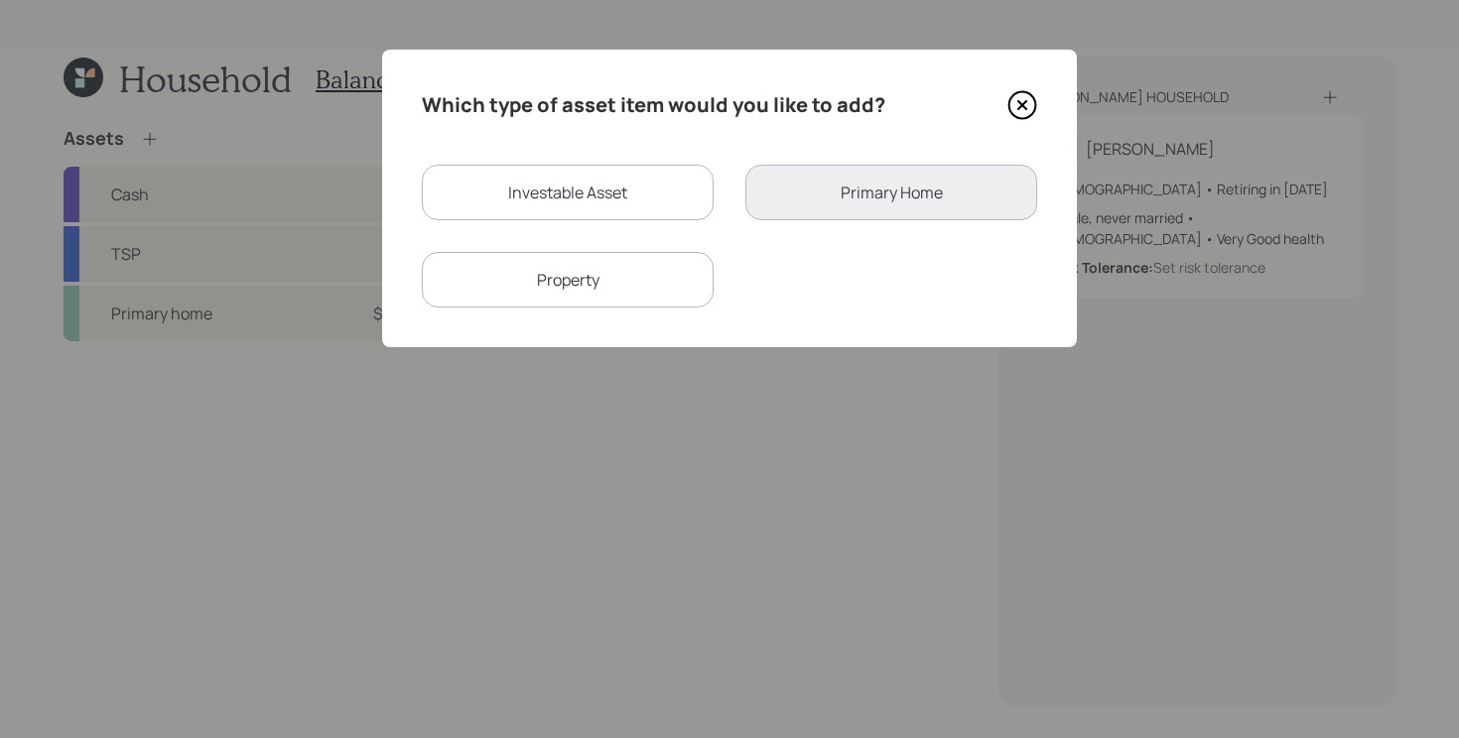
click at [627, 283] on div "Property" at bounding box center [568, 280] width 292 height 56
select select "rental_property"
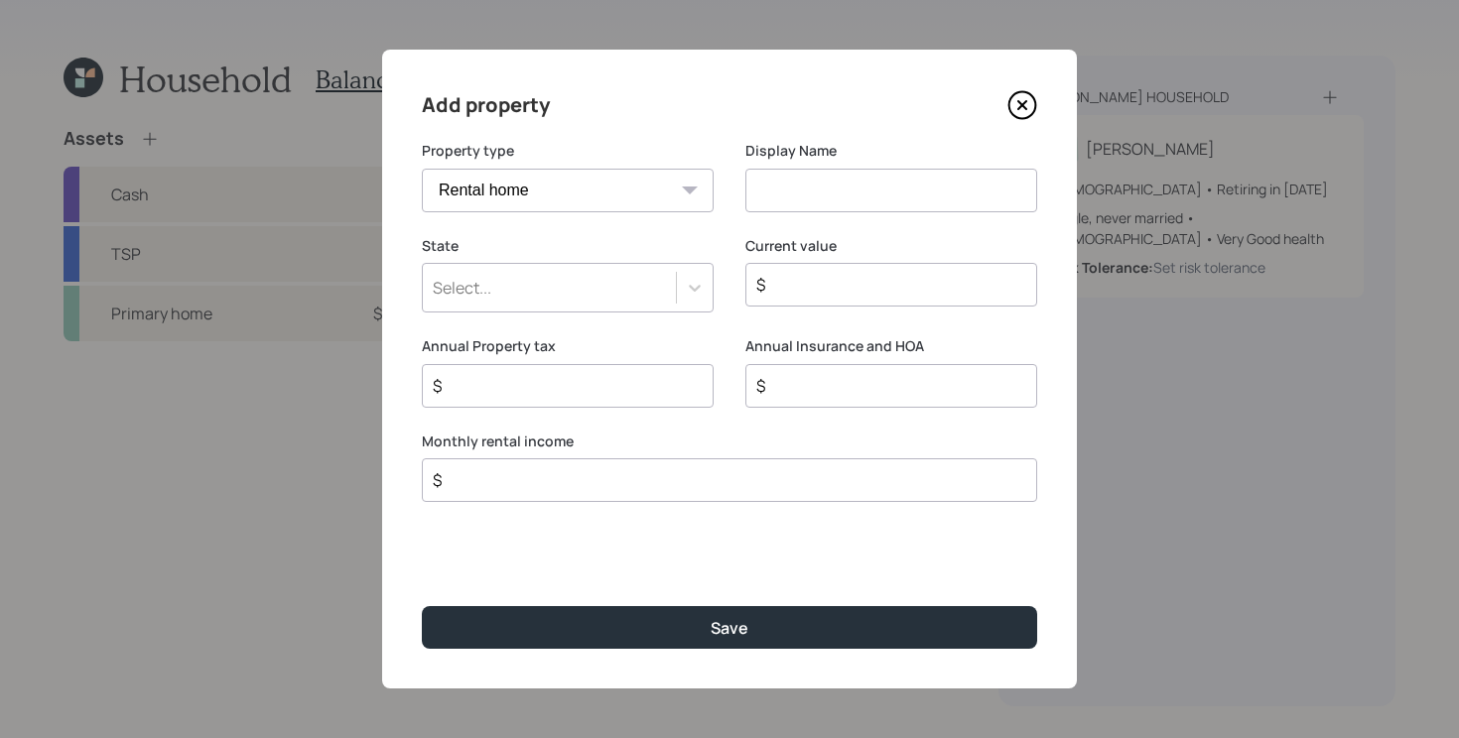
click at [792, 184] on input at bounding box center [891, 191] width 292 height 44
type input "Rental Property"
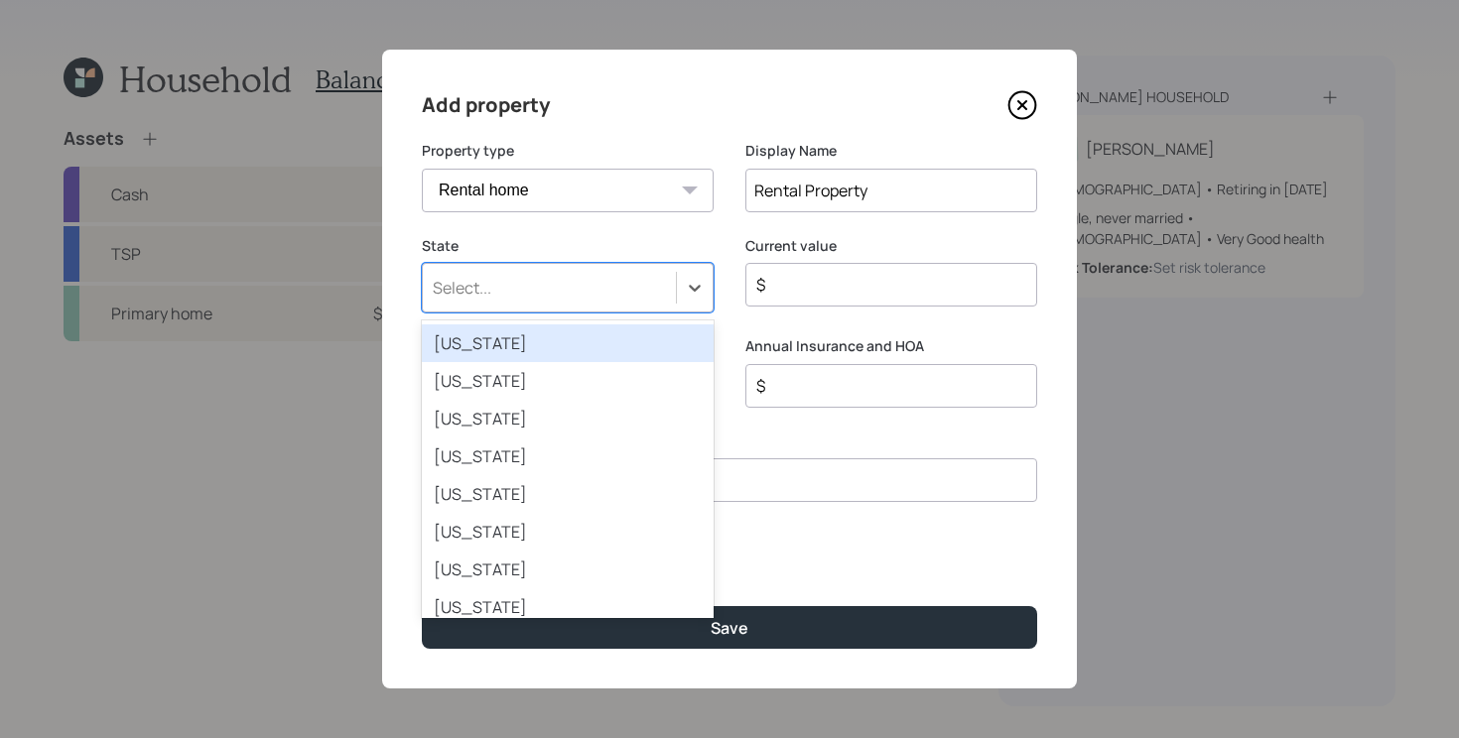
click at [658, 308] on div "Select..." at bounding box center [568, 288] width 292 height 50
type input "il"
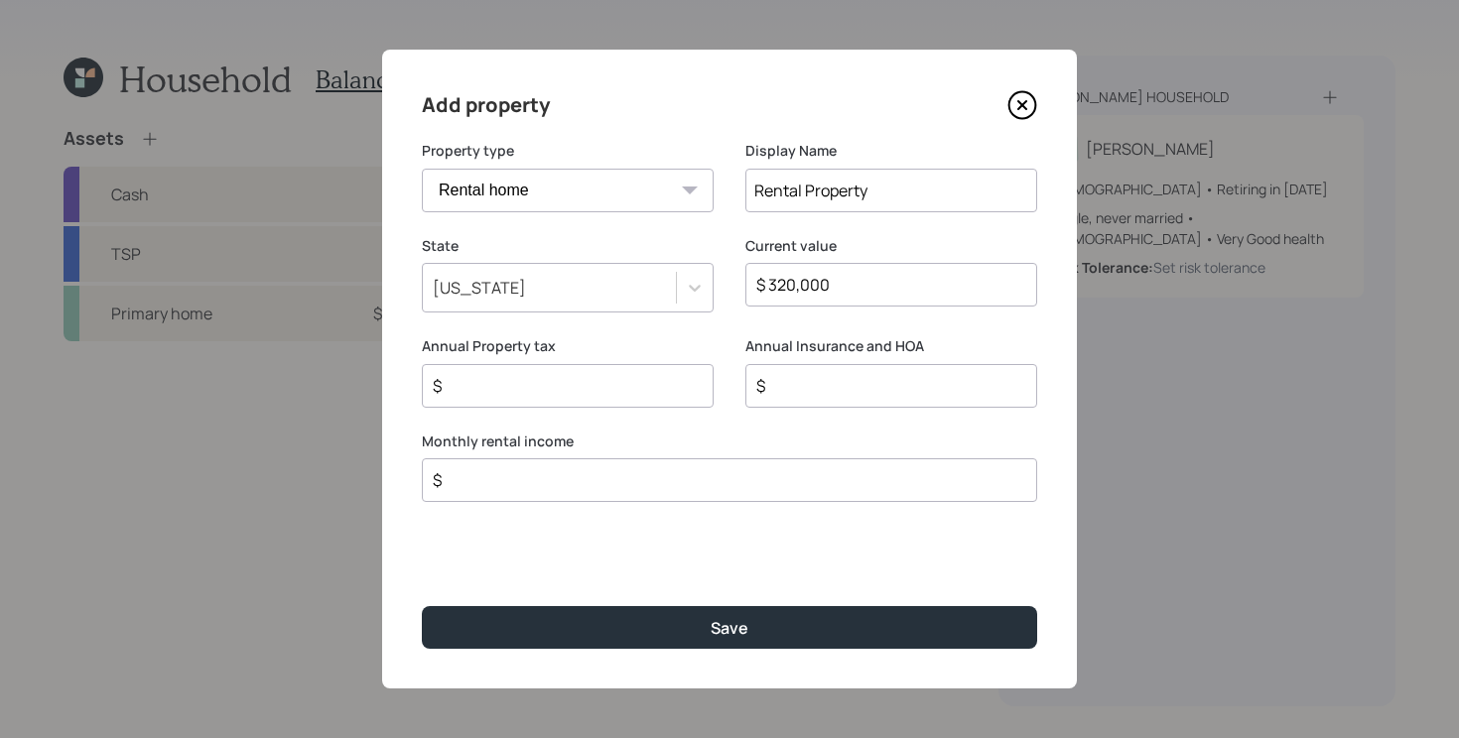
type input "$ 320,000"
click at [640, 484] on input "$" at bounding box center [722, 480] width 582 height 24
type input "$ 4,000"
click at [602, 386] on input "$" at bounding box center [560, 386] width 258 height 24
click at [794, 386] on input "$" at bounding box center [883, 386] width 258 height 24
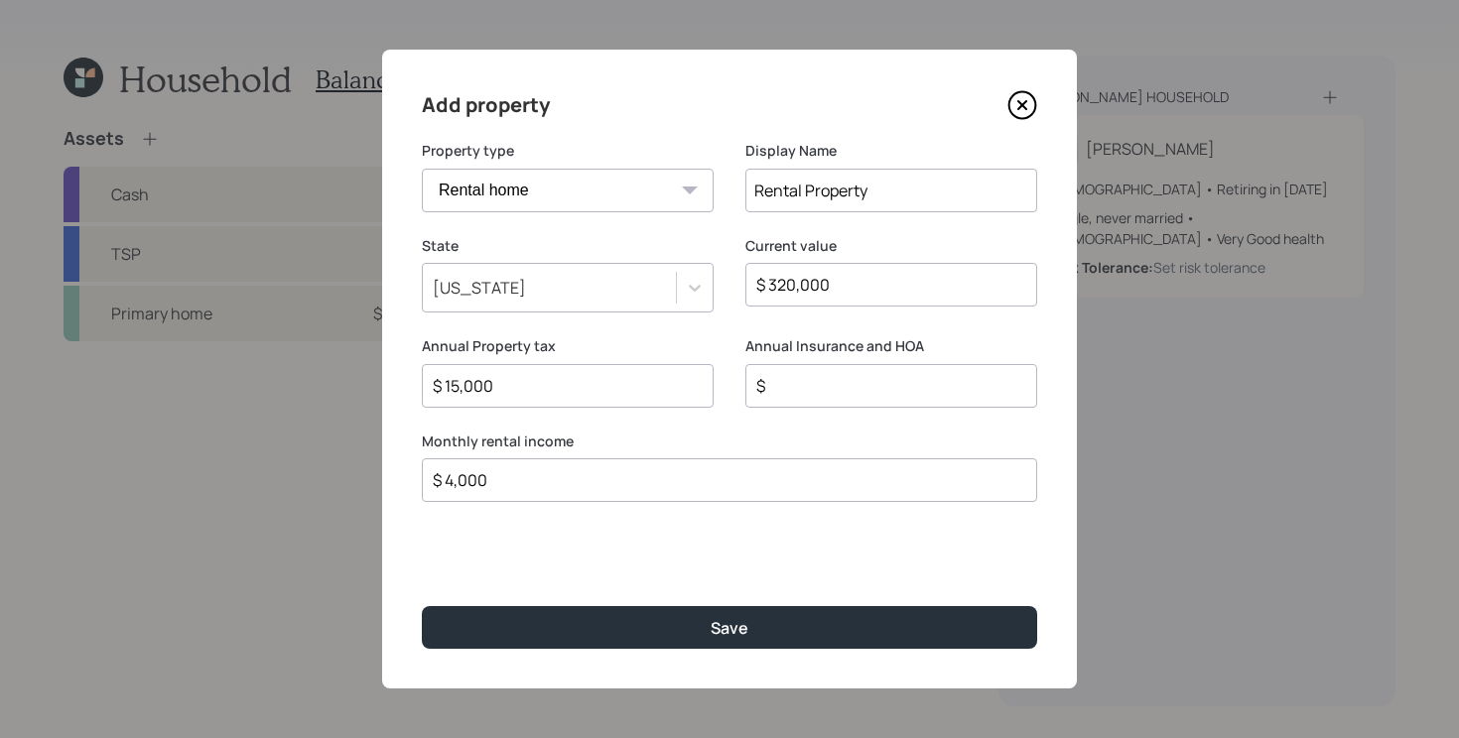
click at [539, 381] on input "$ 15,000" at bounding box center [560, 386] width 258 height 24
type input "$ 3,000"
type input "$ 4,000"
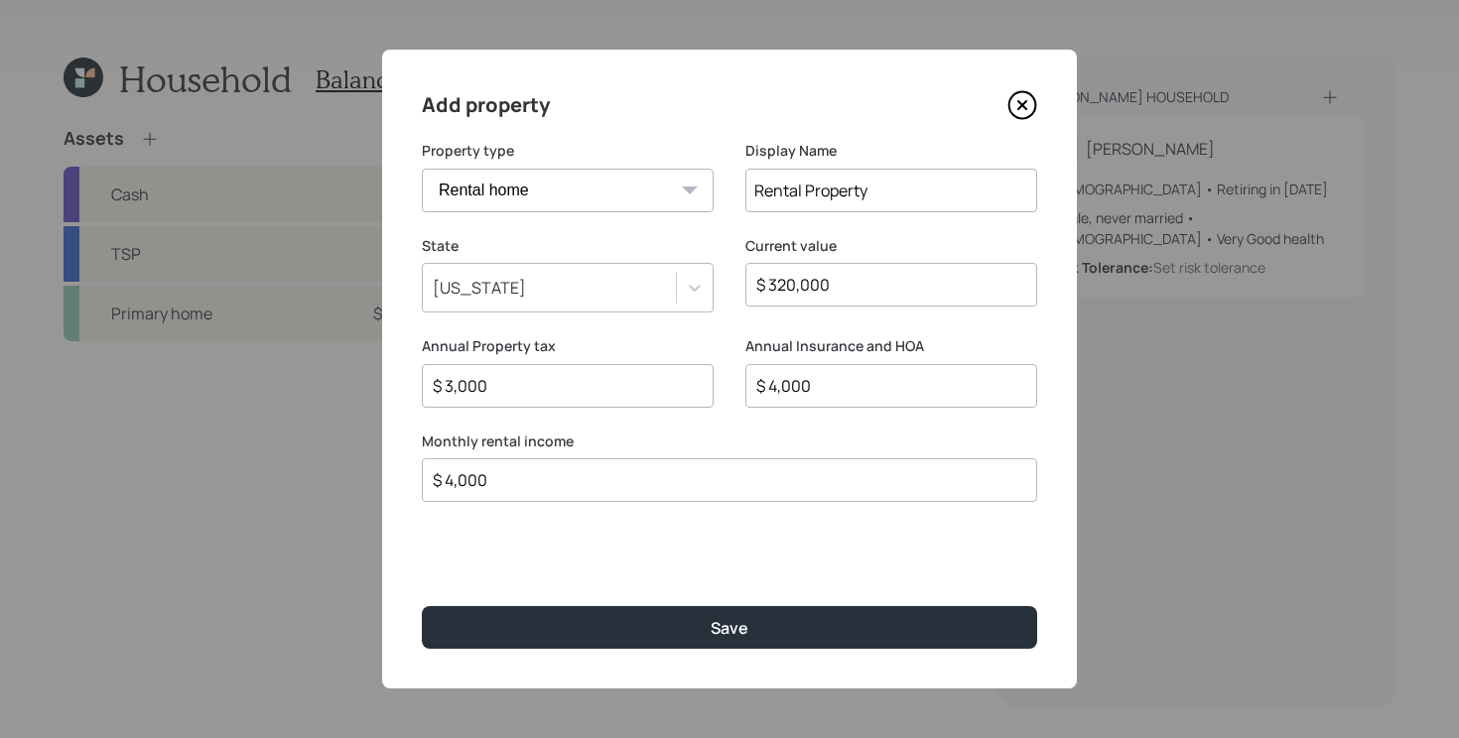
click at [422, 606] on button "Save" at bounding box center [729, 627] width 615 height 43
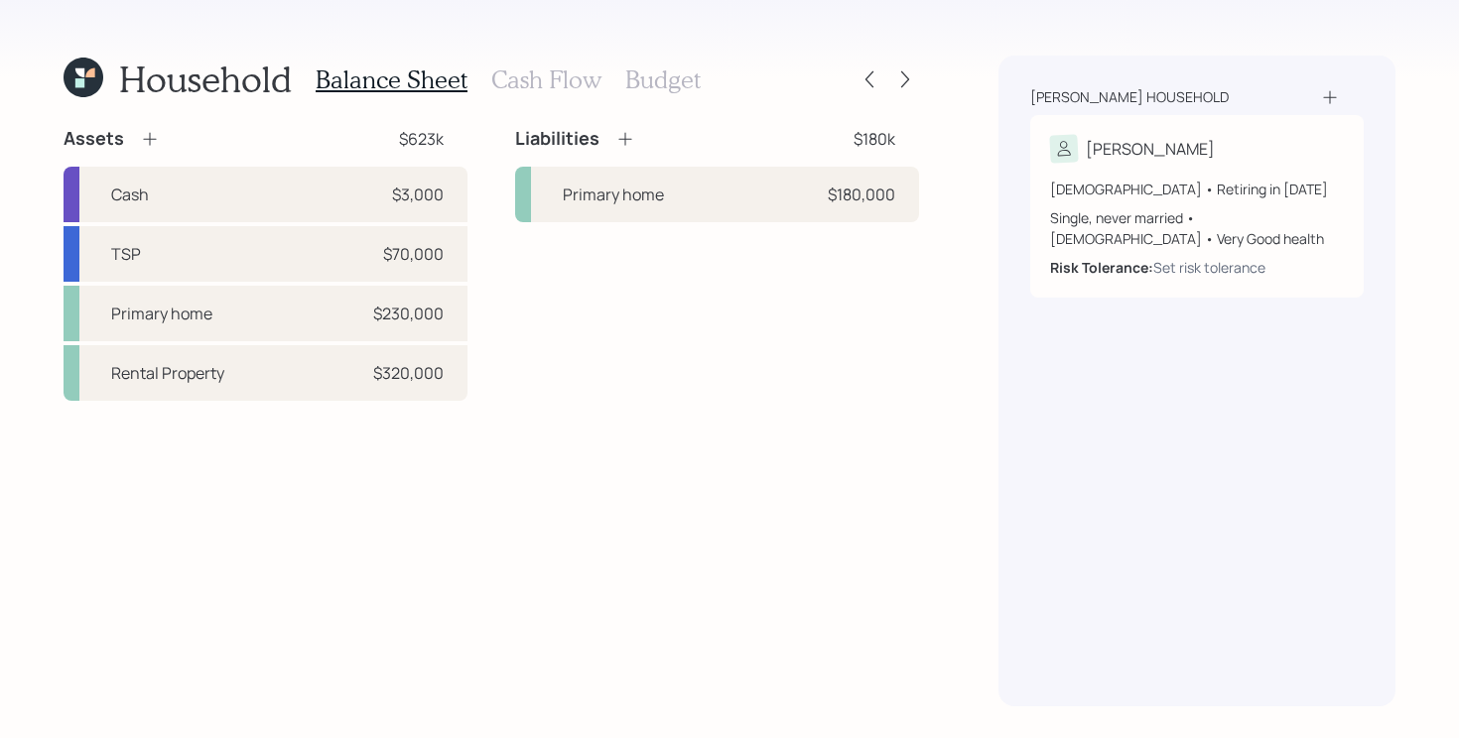
click at [524, 84] on h3 "Cash Flow" at bounding box center [546, 79] width 110 height 29
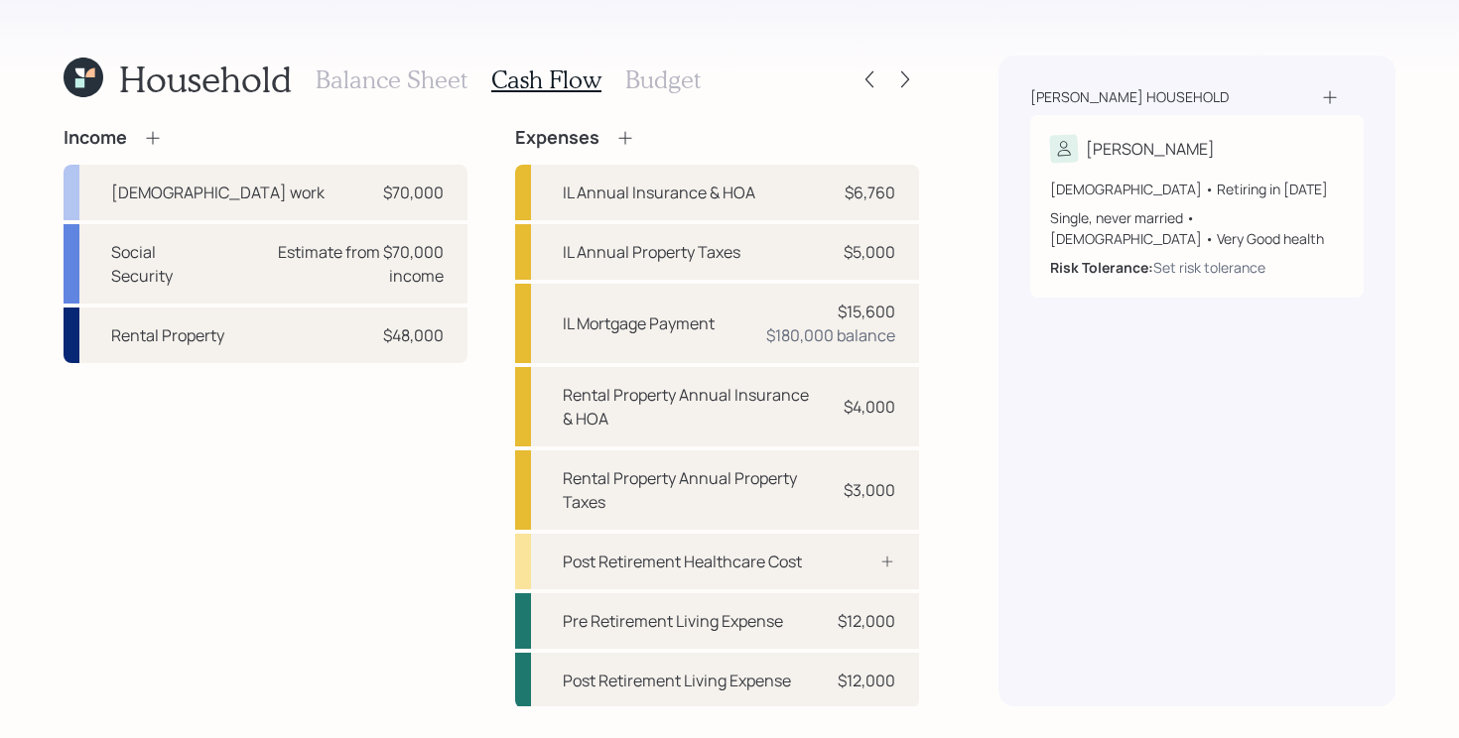
scroll to position [1, 0]
click at [398, 611] on div "Income Full-time work $70,000 Social Security Estimate from $70,000 income Rent…" at bounding box center [266, 417] width 404 height 582
click at [665, 87] on h3 "Budget" at bounding box center [662, 79] width 75 height 29
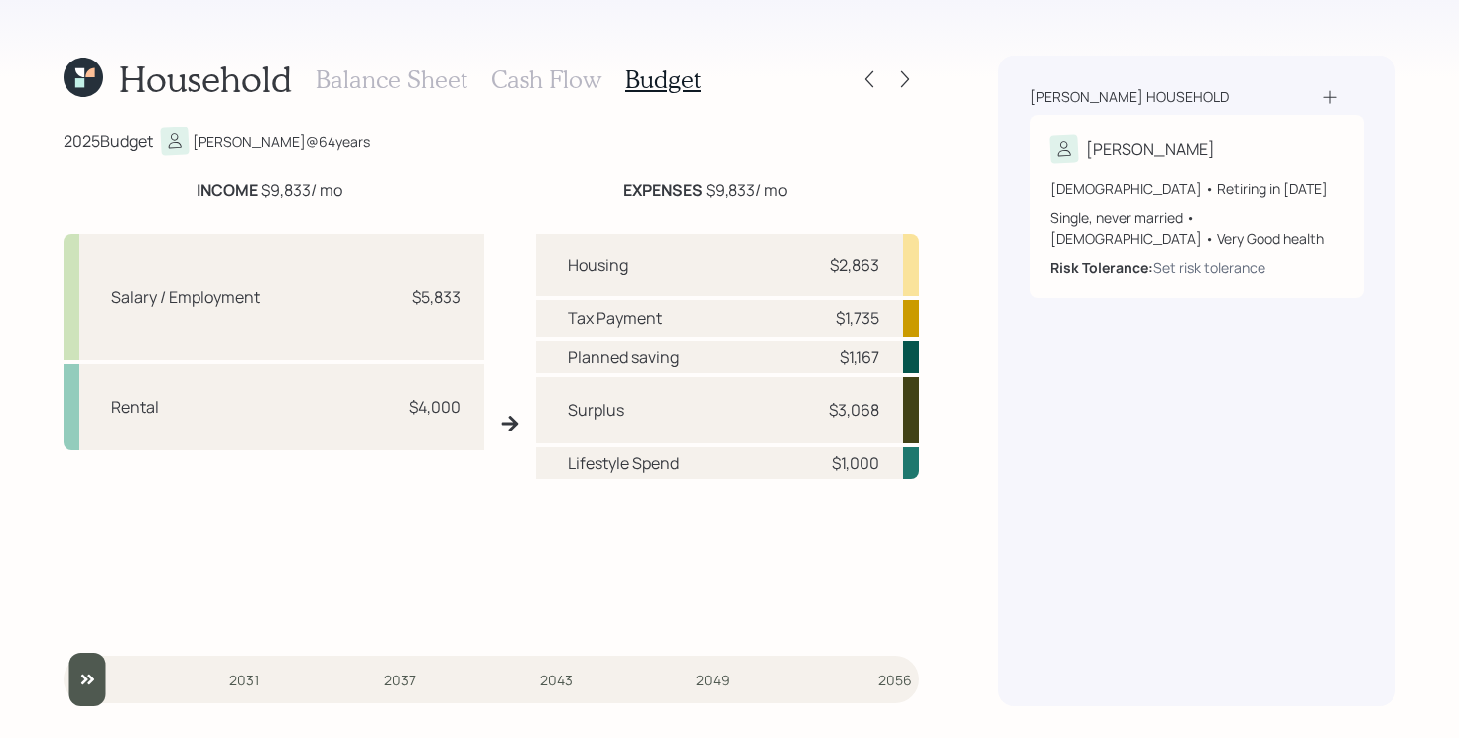
click at [508, 495] on div "Salary / Employment $5,833 Rental $4,000 Housing $2,863 Tax Payment $1,735 Plan…" at bounding box center [491, 423] width 855 height 411
drag, startPoint x: 799, startPoint y: 276, endPoint x: 901, endPoint y: 260, distance: 103.4
click at [901, 260] on div "Housing $2,863" at bounding box center [727, 265] width 383 height 62
drag, startPoint x: 798, startPoint y: 468, endPoint x: 912, endPoint y: 473, distance: 114.2
click at [912, 473] on div "Lifestyle Spend $1,000" at bounding box center [727, 464] width 383 height 32
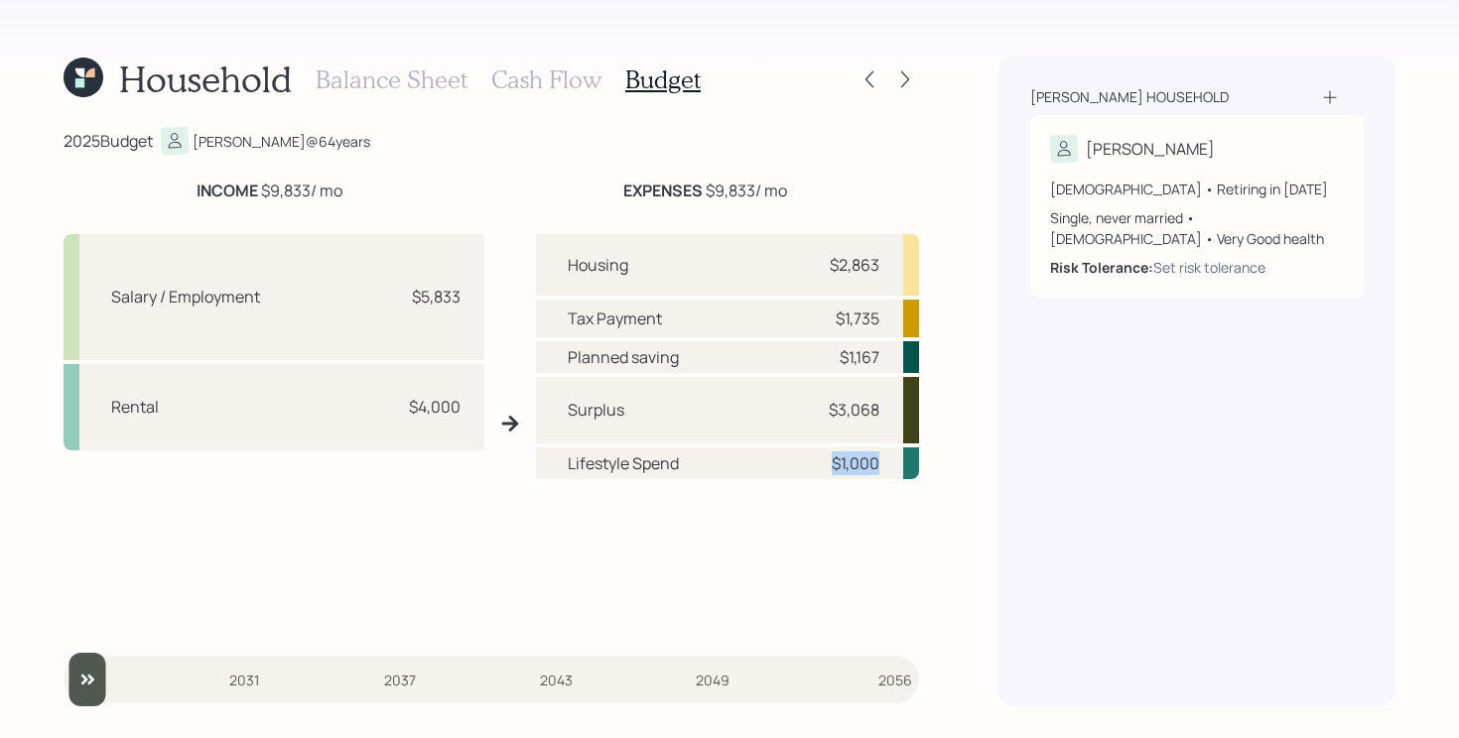
click at [827, 574] on div "Housing $2,863 Tax Payment $1,735 Planned saving $1,167 Surplus $3,068 Lifestyl…" at bounding box center [727, 431] width 383 height 395
drag, startPoint x: 807, startPoint y: 406, endPoint x: 912, endPoint y: 416, distance: 105.7
click at [912, 416] on div "Surplus $3,068" at bounding box center [727, 410] width 383 height 66
click at [778, 577] on div "Housing $2,863 Tax Payment $1,735 Planned saving $1,167 Surplus $3,068 Lifestyl…" at bounding box center [727, 431] width 383 height 395
click at [532, 81] on h3 "Cash Flow" at bounding box center [546, 79] width 110 height 29
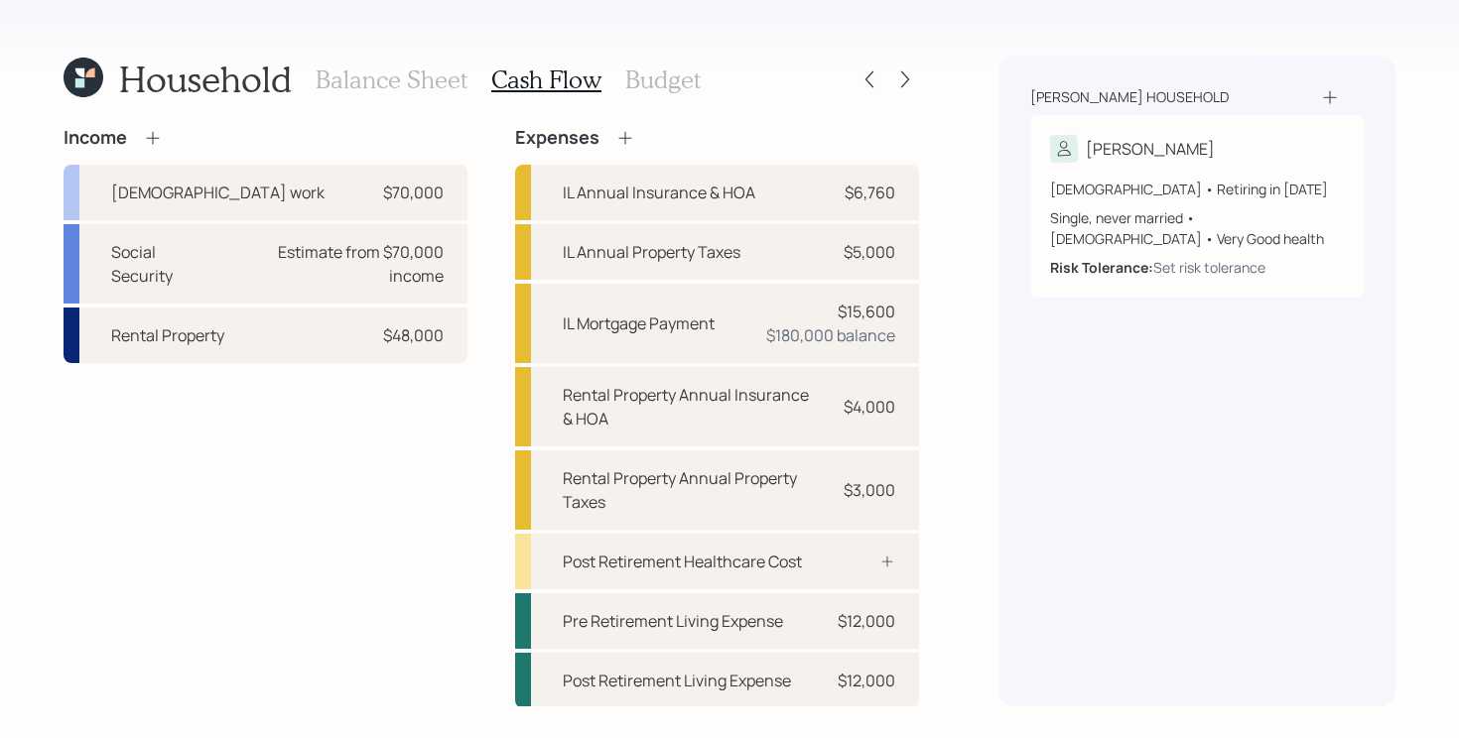
click at [401, 77] on h3 "Balance Sheet" at bounding box center [392, 79] width 152 height 29
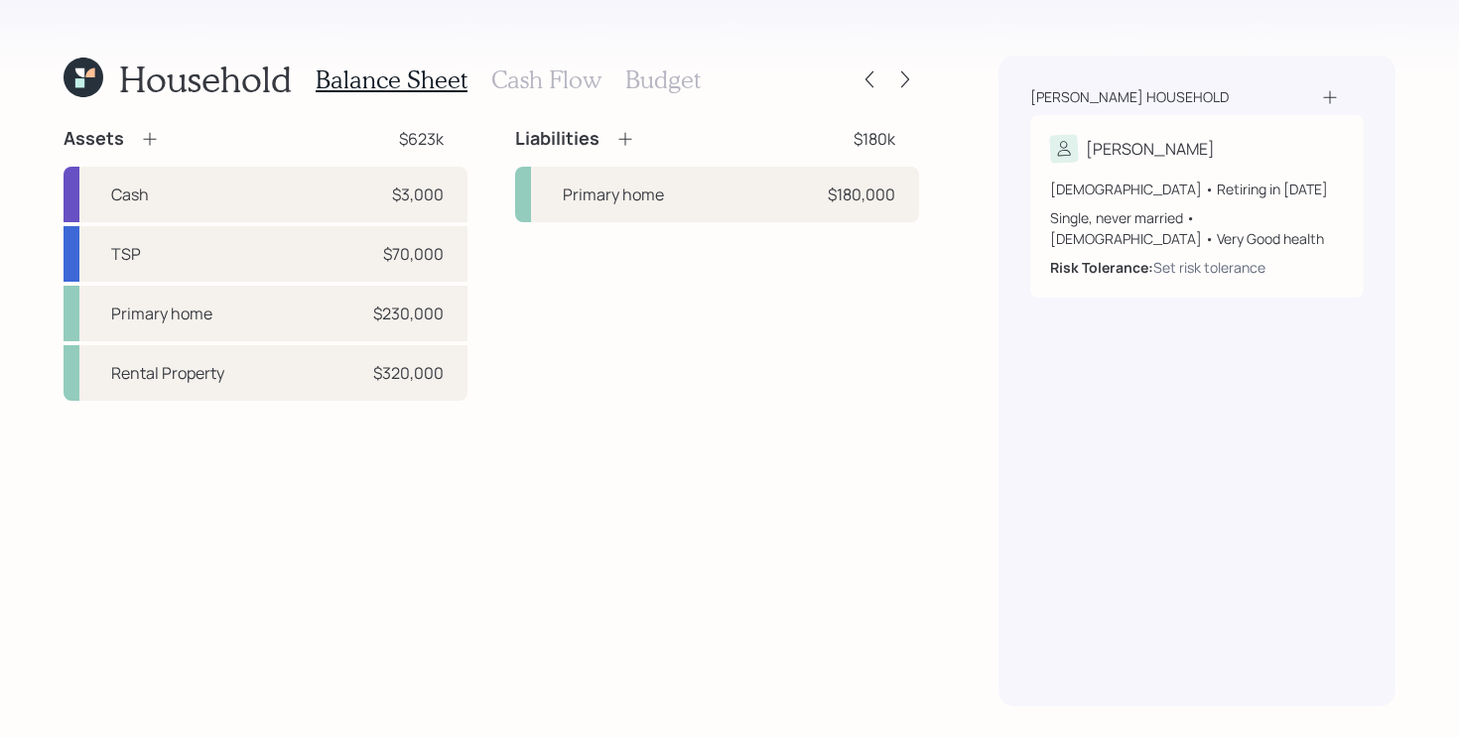
click at [518, 446] on div "Assets $623k Cash $3,000 TSP $70,000 Primary home $230,000 Rental Property $320…" at bounding box center [491, 417] width 855 height 580
click at [911, 74] on icon at bounding box center [905, 79] width 20 height 20
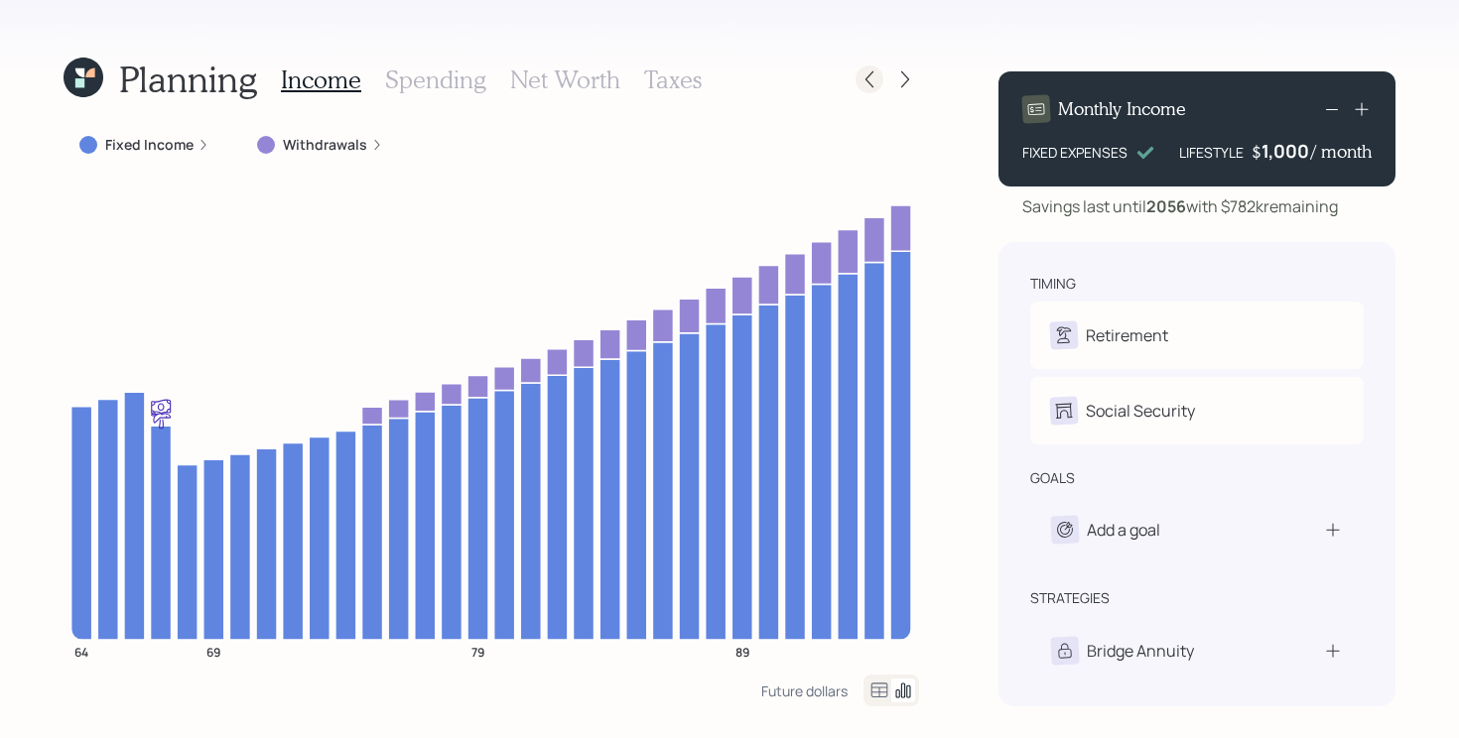
click at [866, 83] on icon at bounding box center [869, 79] width 20 height 20
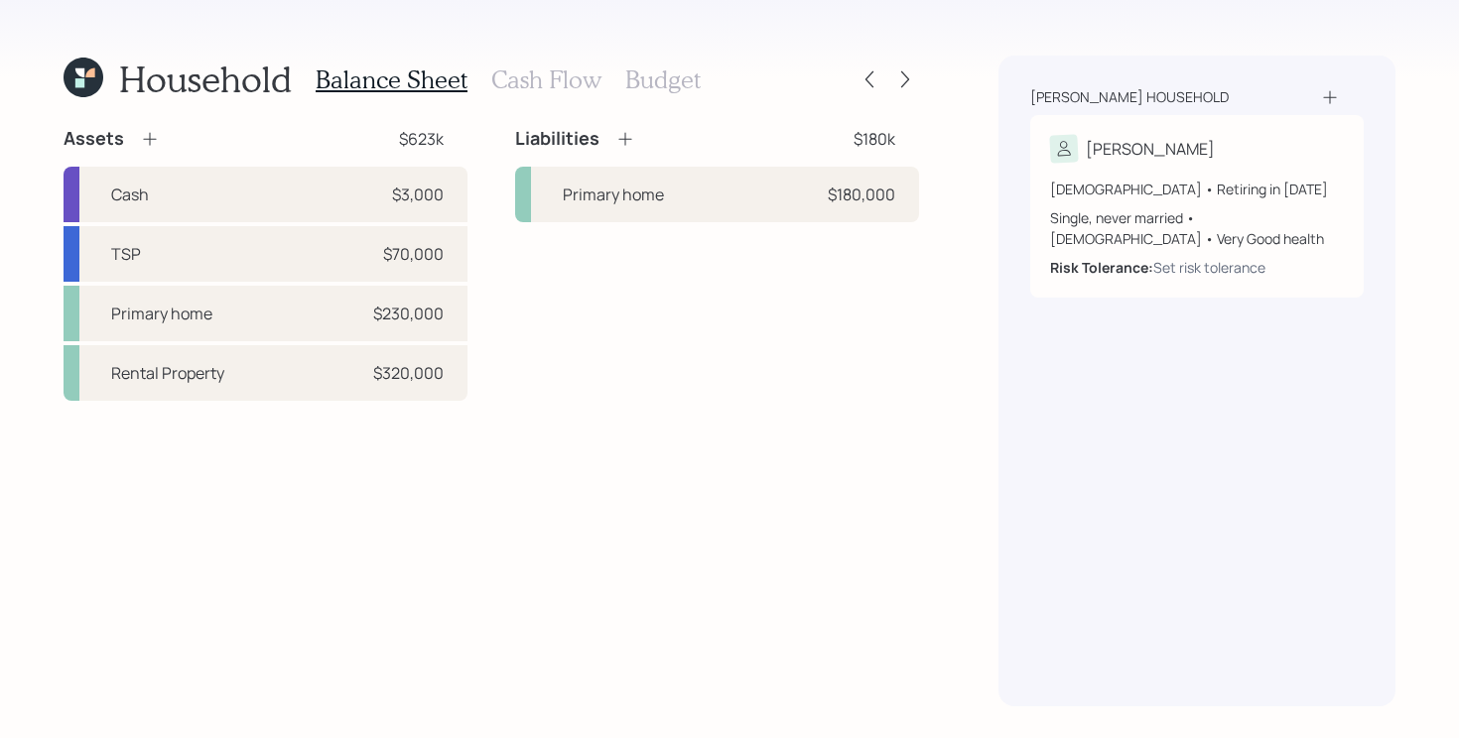
click at [564, 79] on h3 "Cash Flow" at bounding box center [546, 79] width 110 height 29
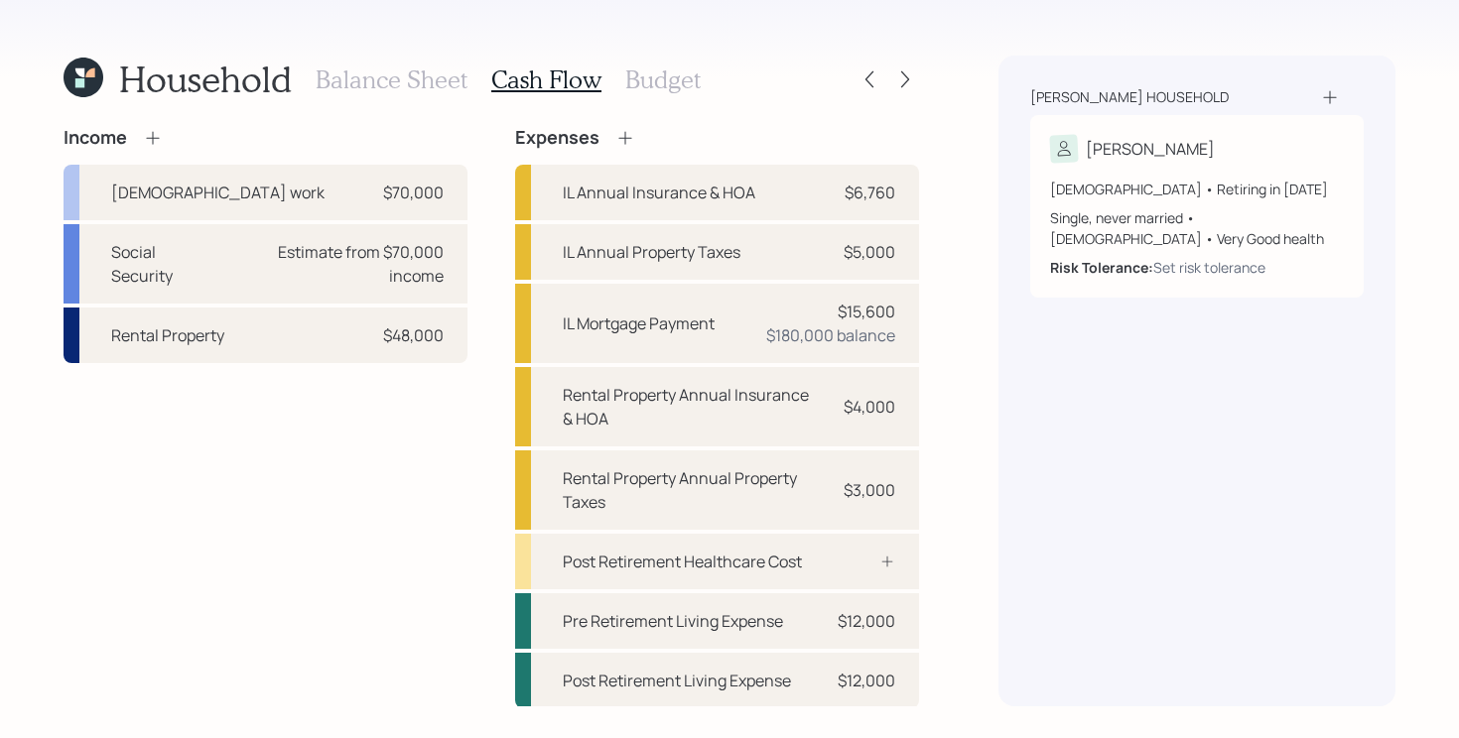
click at [1017, 284] on div "Riggins household Linda 64 years old • Retiring in August 2028 Single, never ma…" at bounding box center [1196, 381] width 397 height 651
click at [839, 569] on div "Post Retirement Healthcare Cost" at bounding box center [717, 562] width 404 height 56
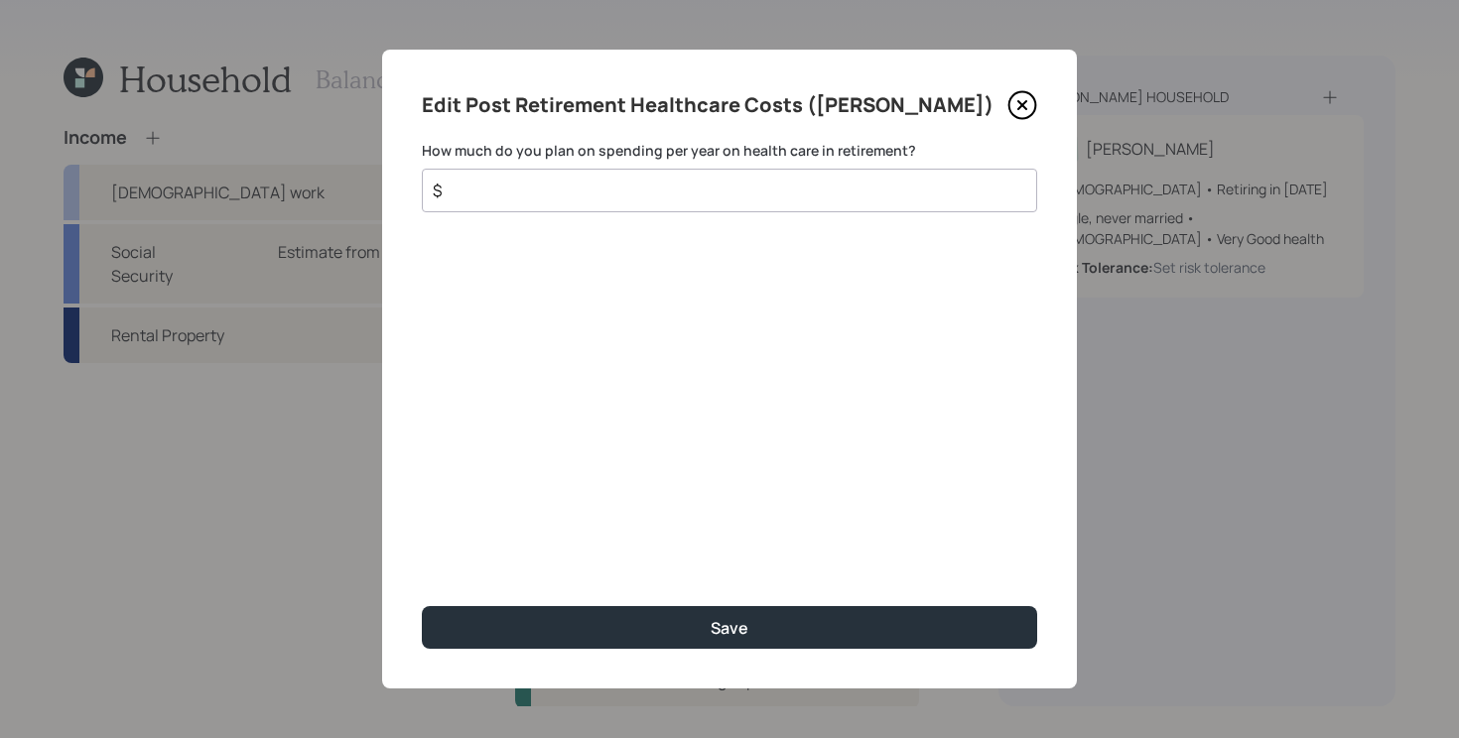
click at [740, 197] on input "$" at bounding box center [722, 191] width 582 height 24
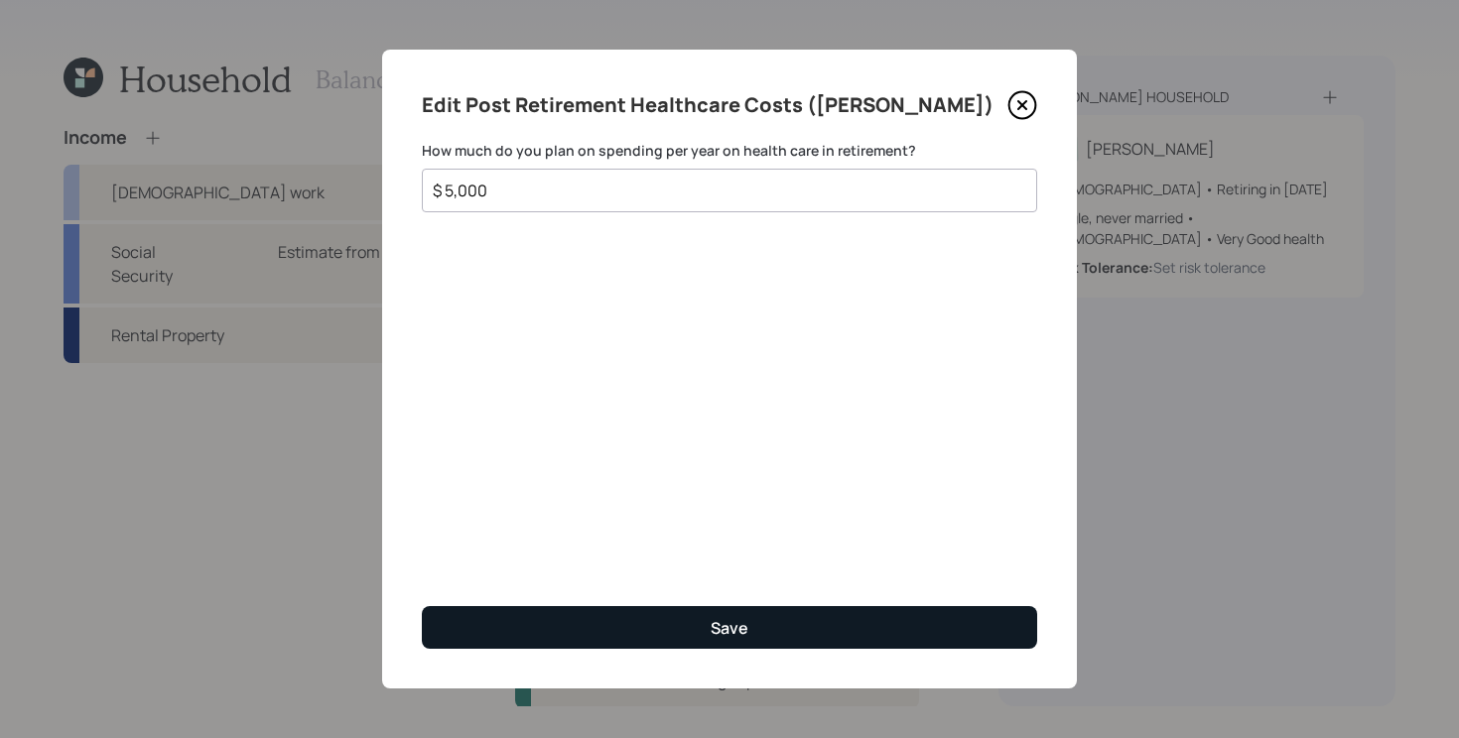
type input "$ 5,000"
click at [592, 635] on button "Save" at bounding box center [729, 627] width 615 height 43
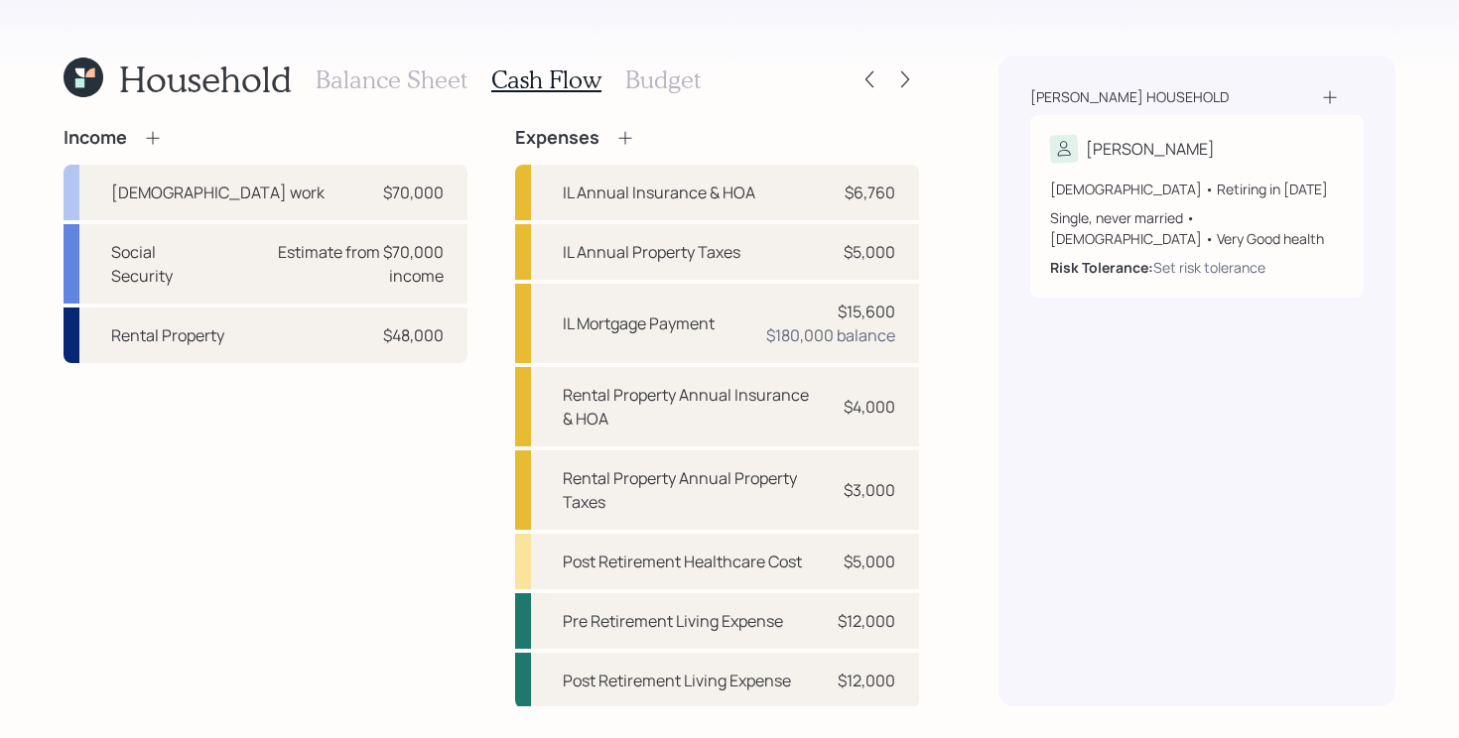
scroll to position [1, 0]
click at [624, 137] on icon at bounding box center [625, 137] width 20 height 20
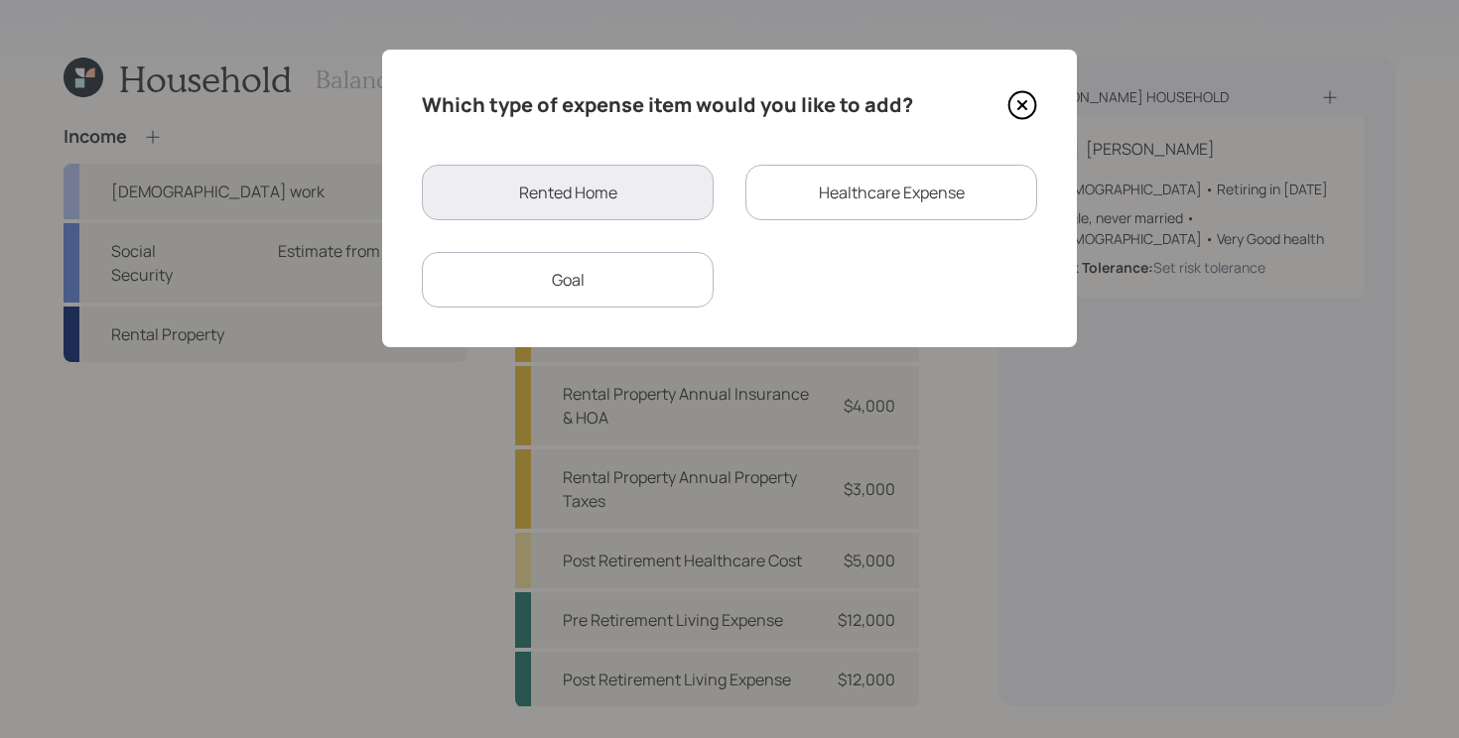
click at [613, 275] on div "Goal" at bounding box center [568, 280] width 292 height 56
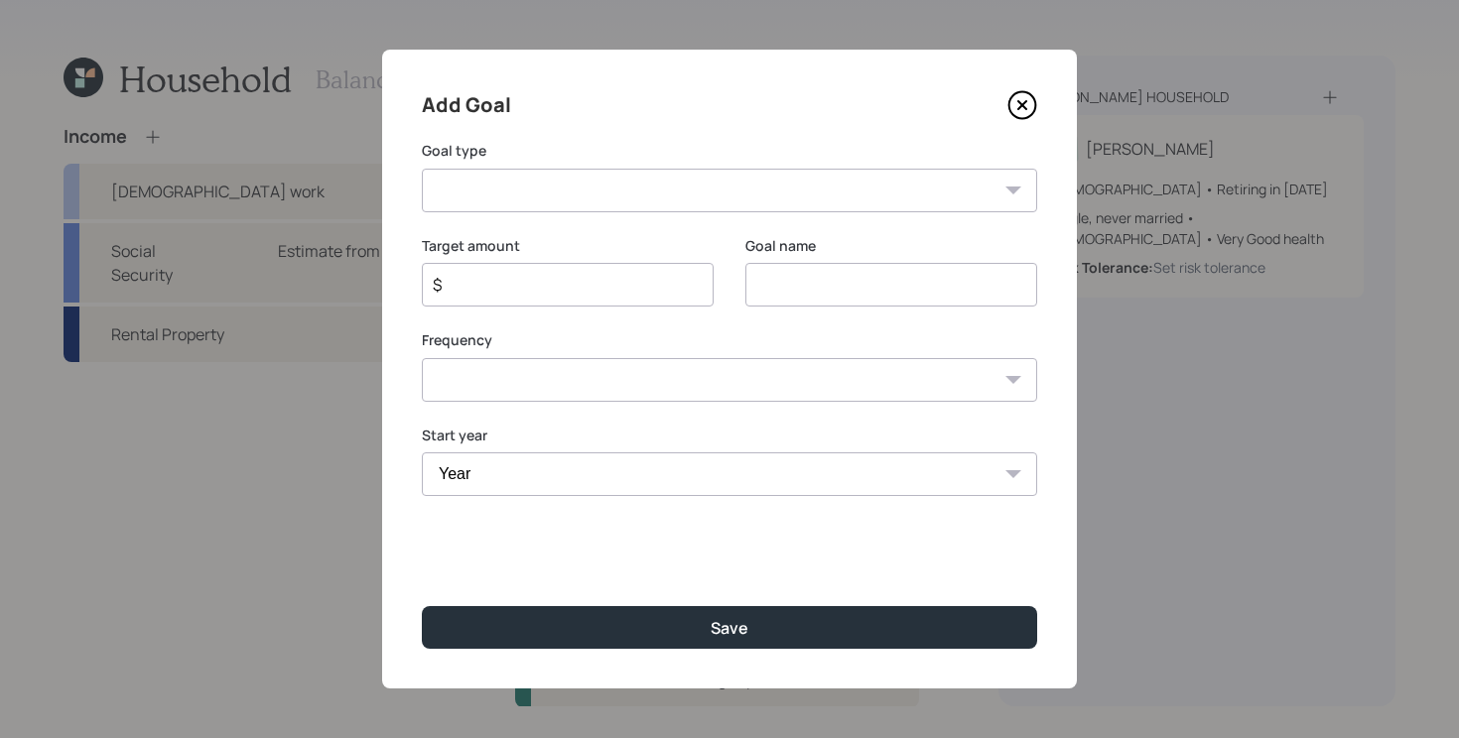
click at [767, 194] on select "Create an emergency fund Donate to charity Purchase a home Make a purchase Supp…" at bounding box center [729, 191] width 615 height 44
select select "vacation"
click at [422, 169] on select "Create an emergency fund Donate to charity Purchase a home Make a purchase Supp…" at bounding box center [729, 191] width 615 height 44
type input "Plan for travel"
click at [530, 285] on input "$" at bounding box center [560, 285] width 258 height 24
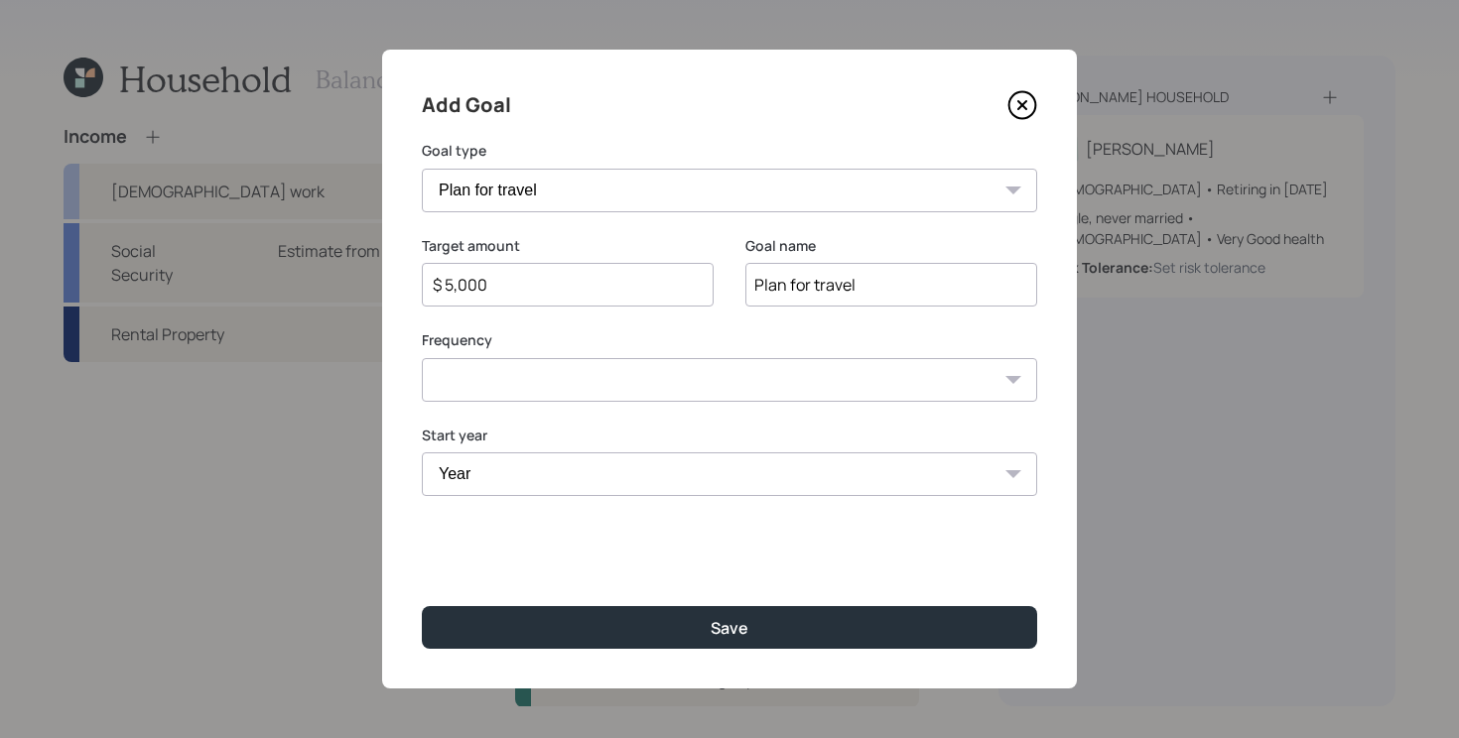
type input "$ 5,000"
click at [529, 387] on select "One time Every 1 year Every 2 years Every 3 years Every 4 years Every 5 years E…" at bounding box center [729, 380] width 615 height 44
select select "1"
click at [422, 358] on select "One time Every 1 year Every 2 years Every 3 years Every 4 years Every 5 years E…" at bounding box center [729, 380] width 615 height 44
click at [592, 489] on select "Year 2025 2026 2027 2028 2029 2030 2031 2032 2033 2034 2035 2036 2037 2038 2039…" at bounding box center [568, 475] width 292 height 44
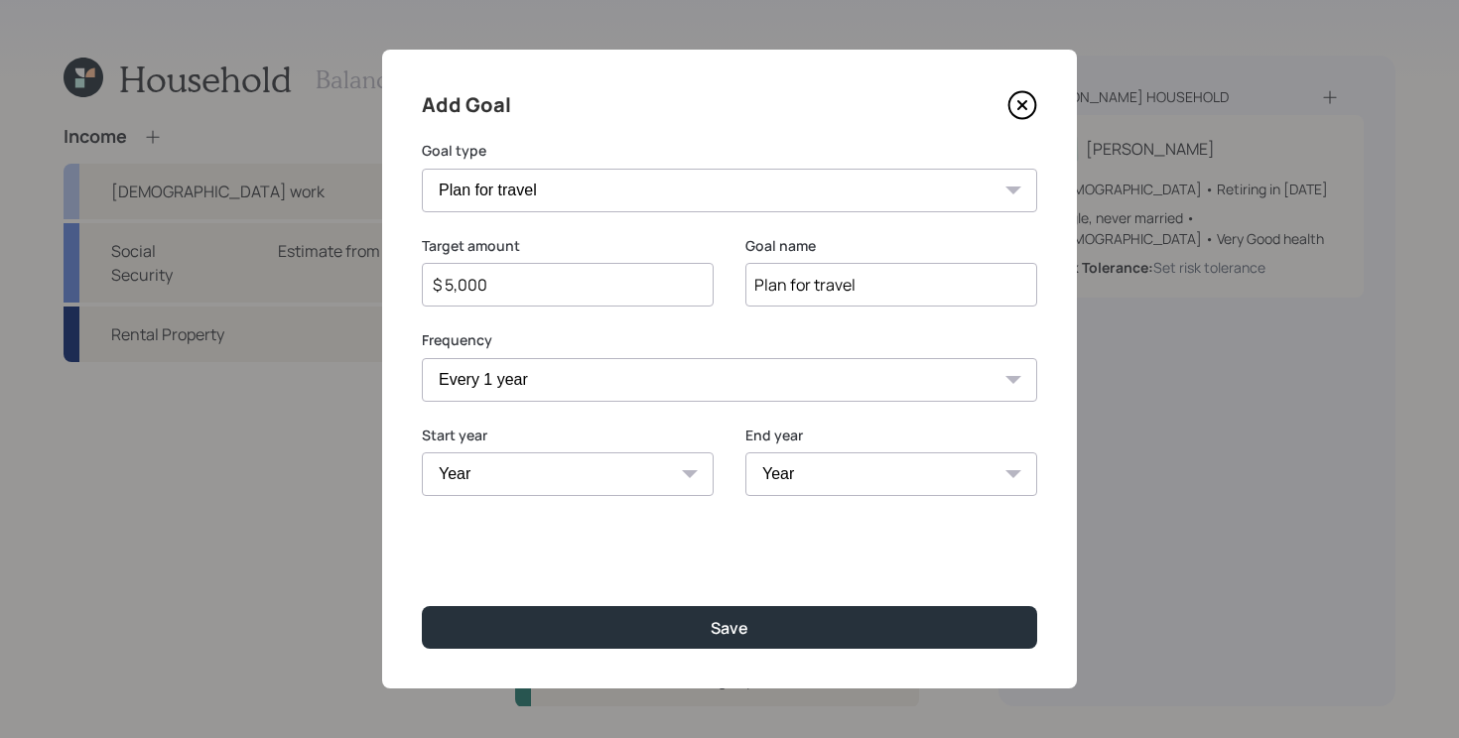
select select "2028"
click at [422, 453] on select "Year 2025 2026 2027 2028 2029 2030 2031 2032 2033 2034 2035 2036 2037 2038 2039…" at bounding box center [568, 475] width 292 height 44
click at [877, 471] on select "Year 2028 2029 2030 2031 2032 2033 2034 2035 2036 2037 2038 2039 2040 2041 2042…" at bounding box center [891, 475] width 292 height 44
select select "2042"
click at [745, 453] on select "Year 2028 2029 2030 2031 2032 2033 2034 2035 2036 2037 2038 2039 2040 2041 2042…" at bounding box center [891, 475] width 292 height 44
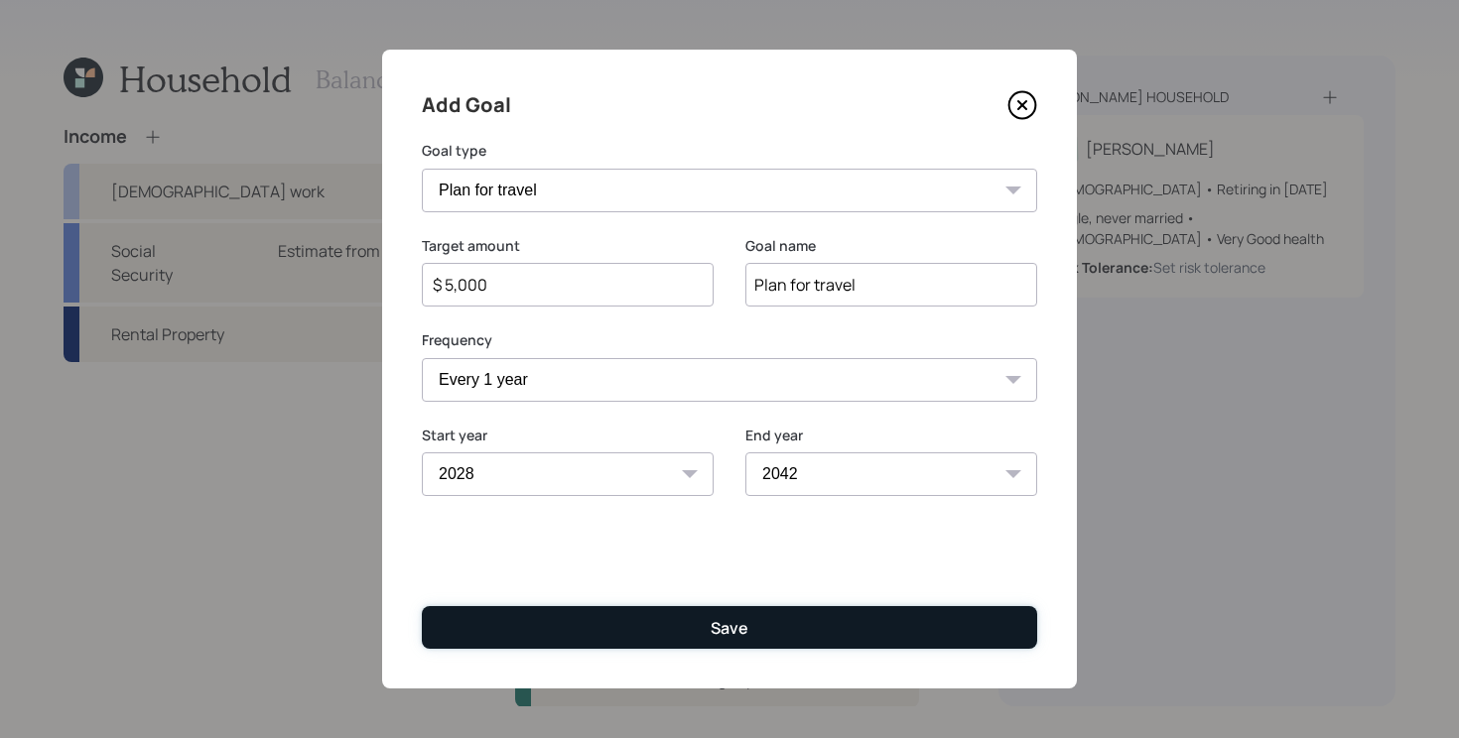
click at [769, 628] on button "Save" at bounding box center [729, 627] width 615 height 43
type input "$"
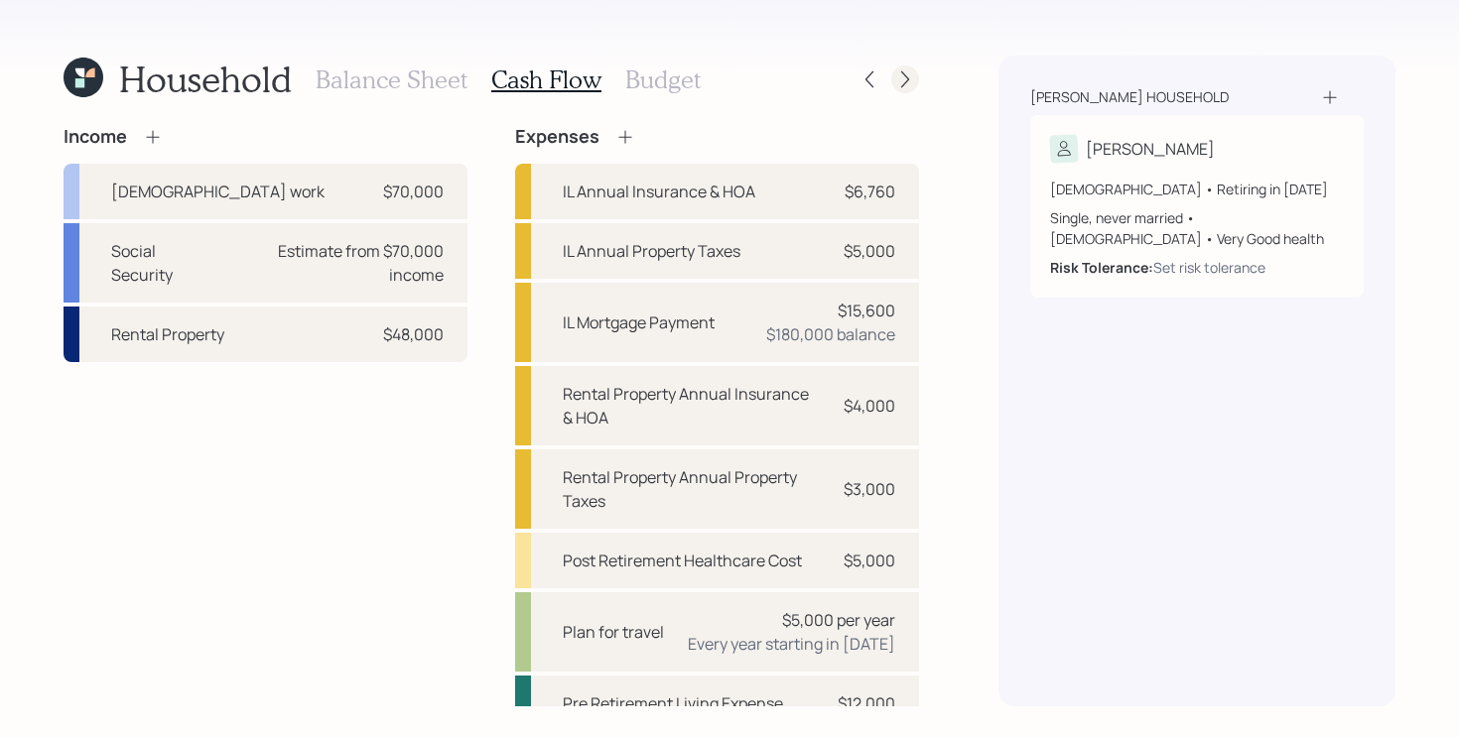
click at [908, 77] on icon at bounding box center [905, 79] width 20 height 20
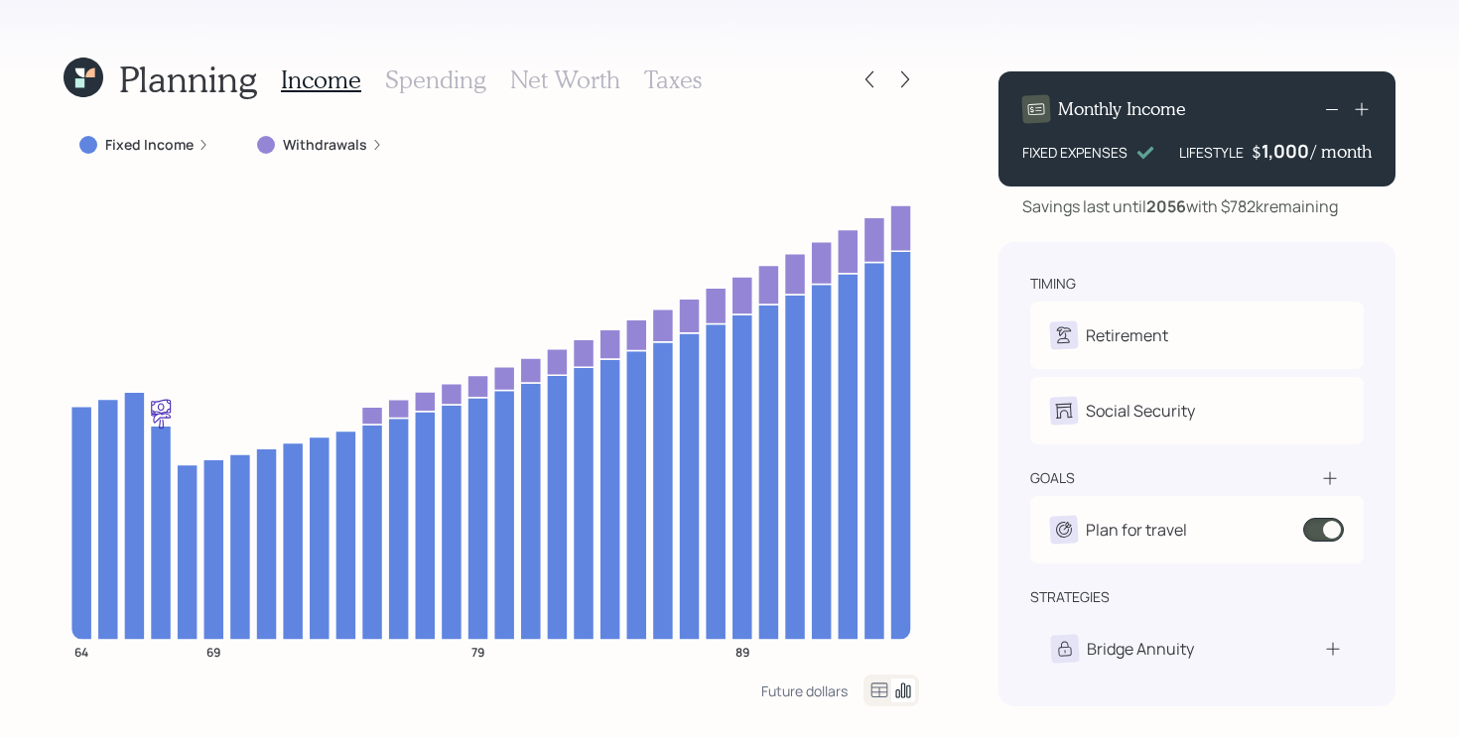
click at [12, 400] on div "Planning Income Spending Net Worth Taxes Fixed Income Withdrawals 64 69 79 89 F…" at bounding box center [729, 369] width 1459 height 738
click at [868, 89] on div at bounding box center [869, 79] width 28 height 28
